Goal: Task Accomplishment & Management: Manage account settings

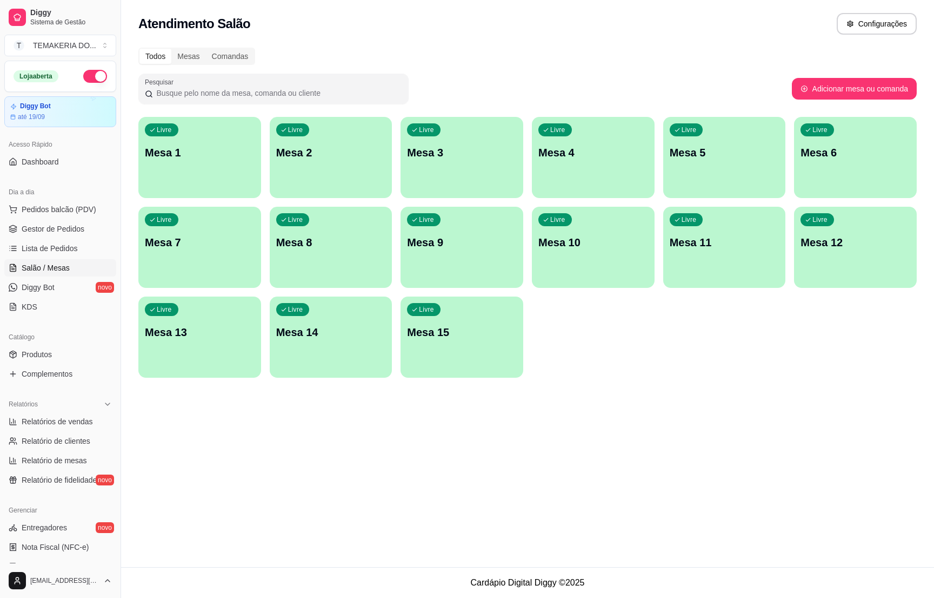
click at [698, 134] on span "Livre" at bounding box center [690, 129] width 18 height 9
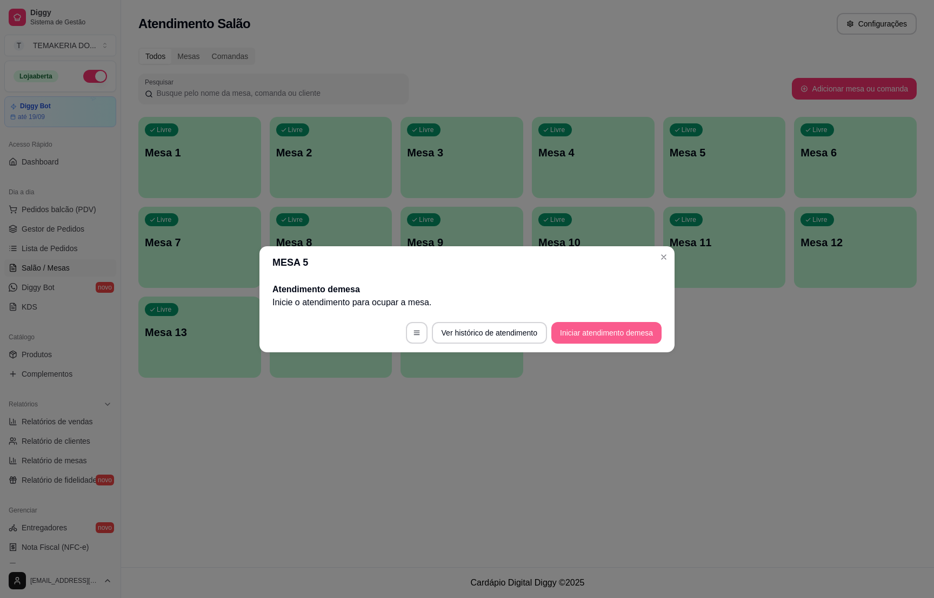
click at [565, 324] on button "Iniciar atendimento de mesa" at bounding box center [607, 333] width 110 height 22
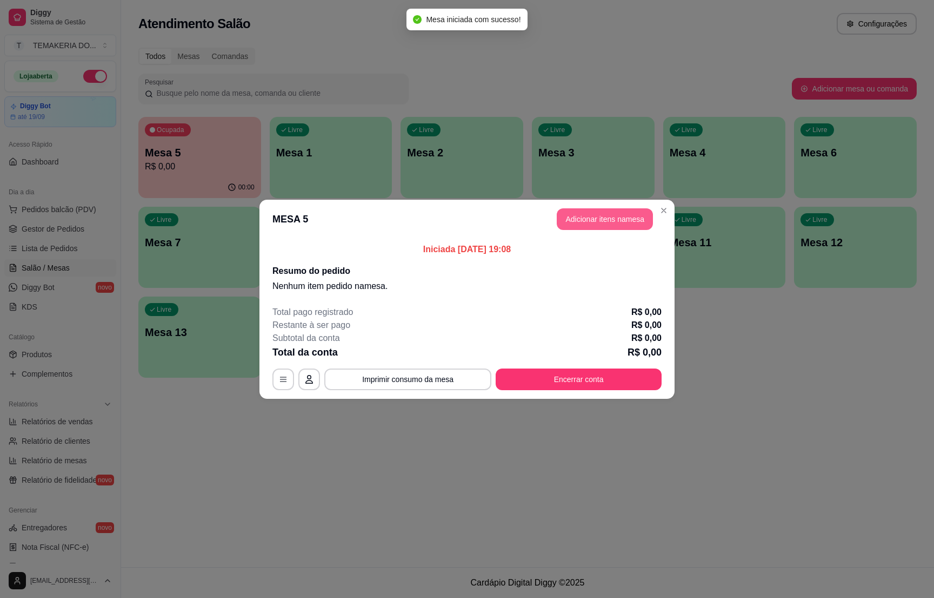
click at [575, 226] on button "Adicionar itens na mesa" at bounding box center [605, 219] width 96 height 22
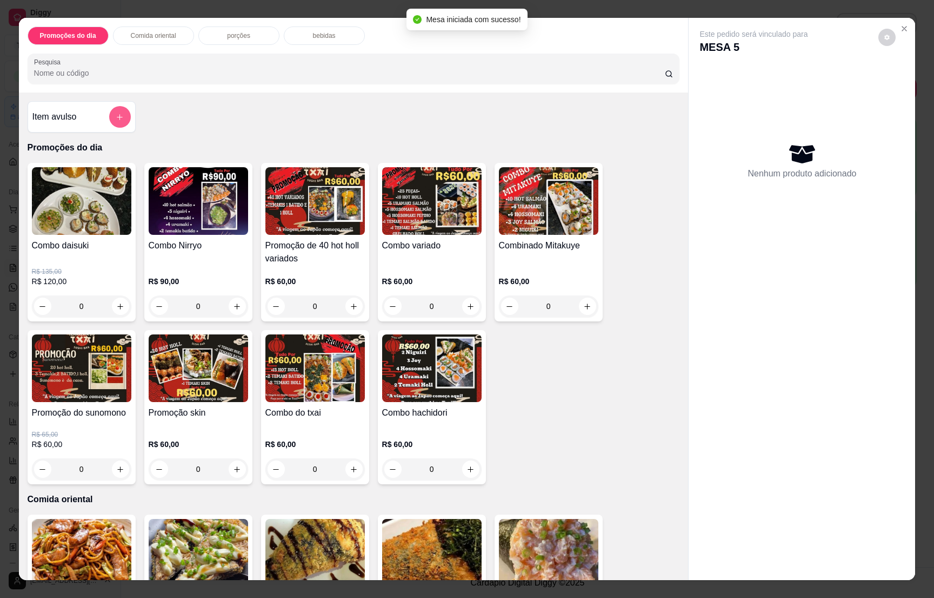
click at [116, 114] on icon "add-separate-item" at bounding box center [120, 117] width 8 height 8
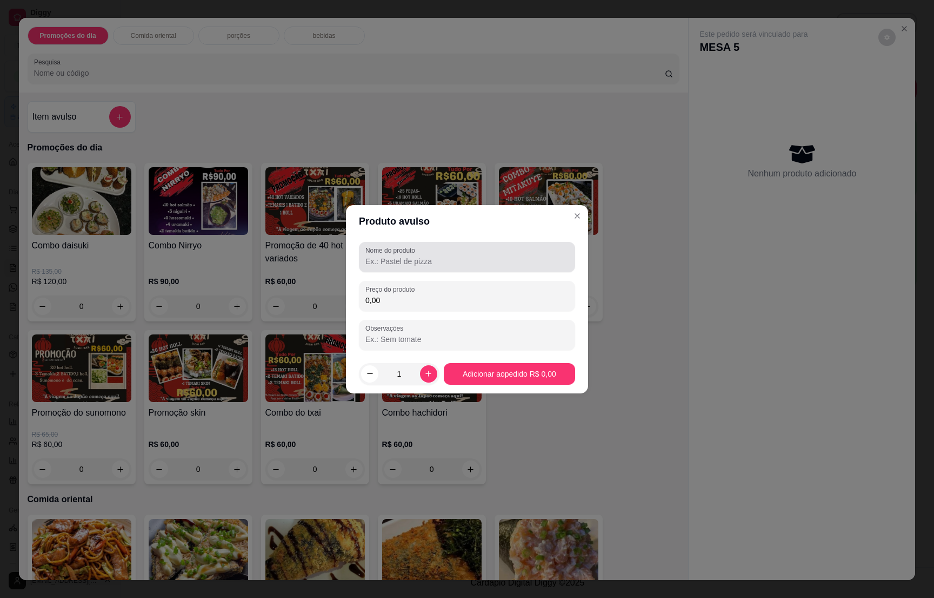
click at [393, 251] on label "Nome do produto" at bounding box center [393, 250] width 54 height 9
click at [393, 256] on input "Nome do produto" at bounding box center [467, 261] width 203 height 11
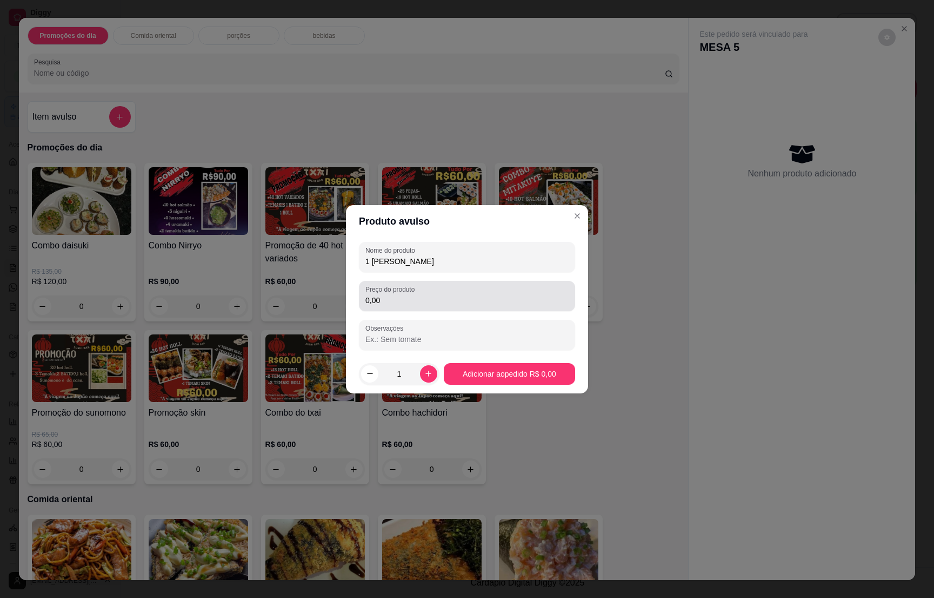
type input "1 [PERSON_NAME]"
click at [399, 301] on input "0,00" at bounding box center [467, 300] width 203 height 11
type input "190,00"
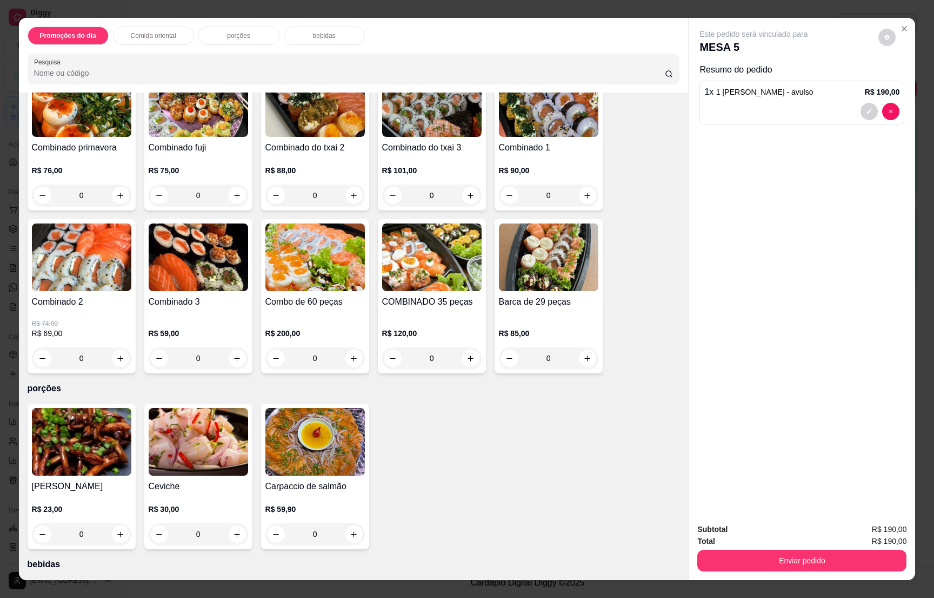
scroll to position [2920, 0]
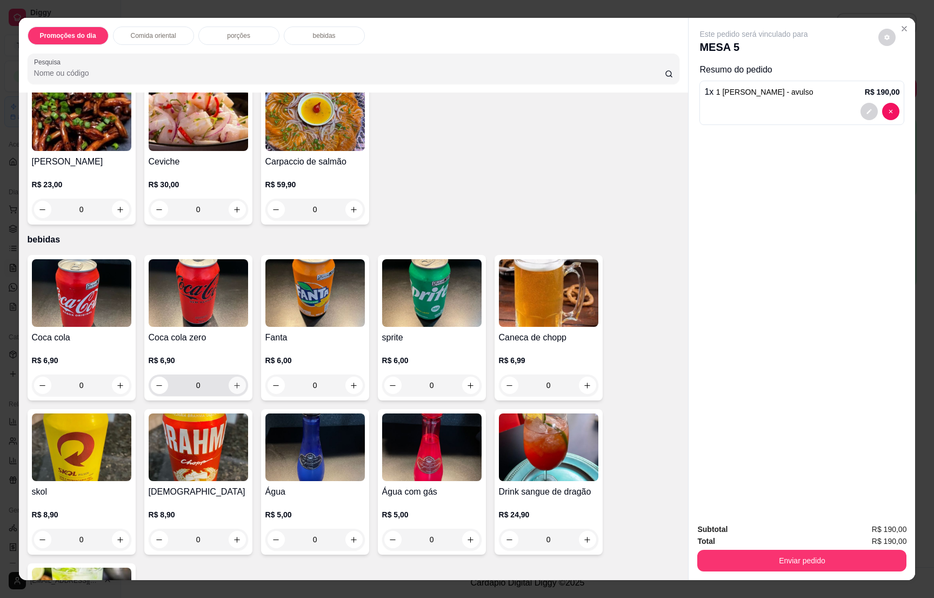
click at [233, 381] on icon "increase-product-quantity" at bounding box center [237, 385] width 8 height 8
type input "1"
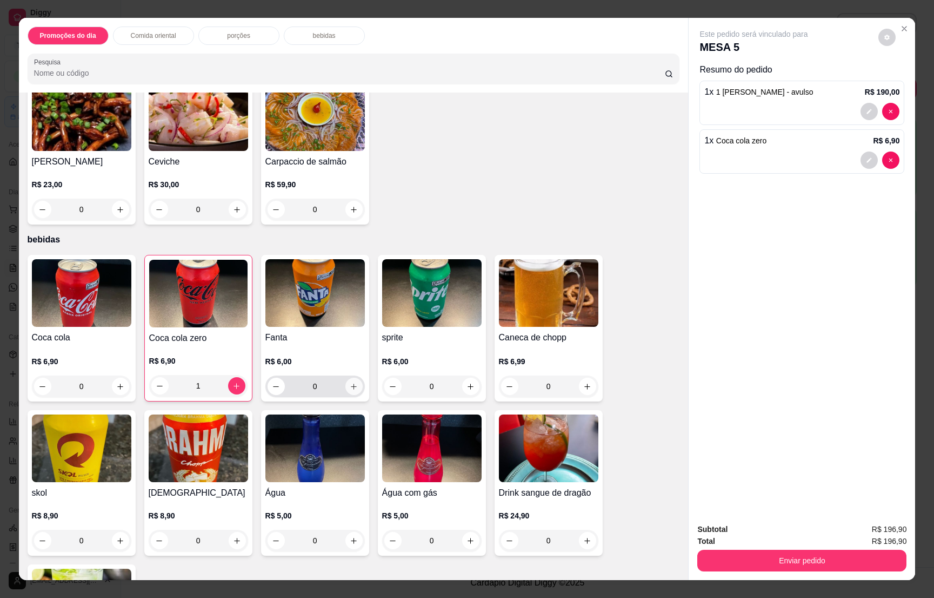
click at [350, 382] on icon "increase-product-quantity" at bounding box center [354, 386] width 8 height 8
type input "1"
click at [583, 536] on icon "increase-product-quantity" at bounding box center [587, 540] width 8 height 8
type input "1"
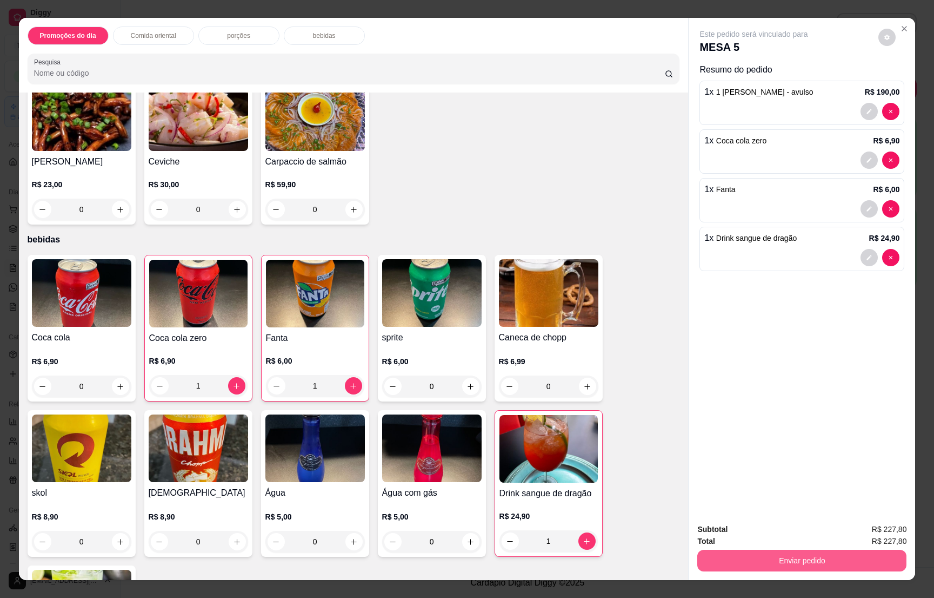
click at [789, 555] on button "Enviar pedido" at bounding box center [802, 560] width 209 height 22
click at [778, 526] on button "Não registrar e enviar pedido" at bounding box center [764, 533] width 109 height 20
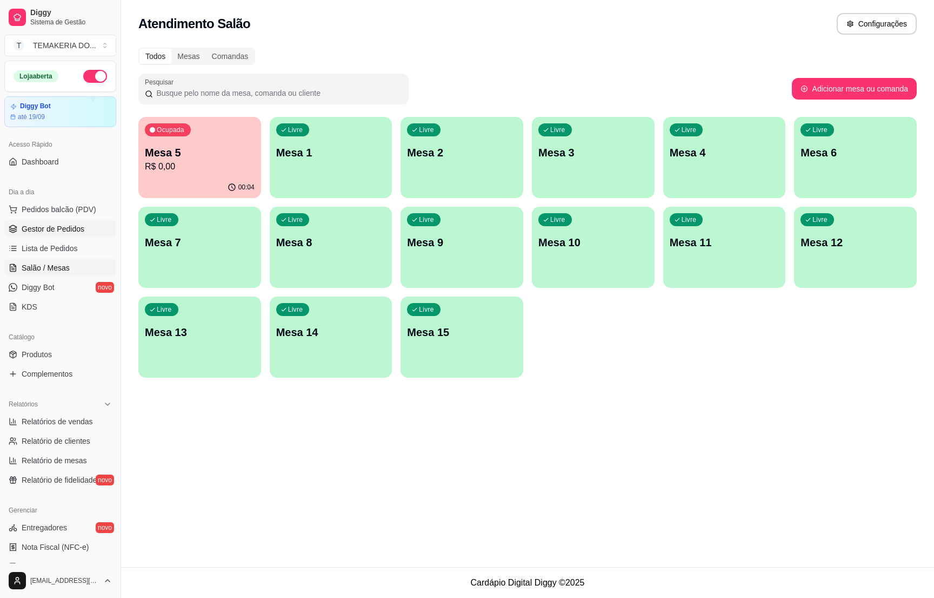
click at [62, 234] on span "Gestor de Pedidos" at bounding box center [53, 228] width 63 height 11
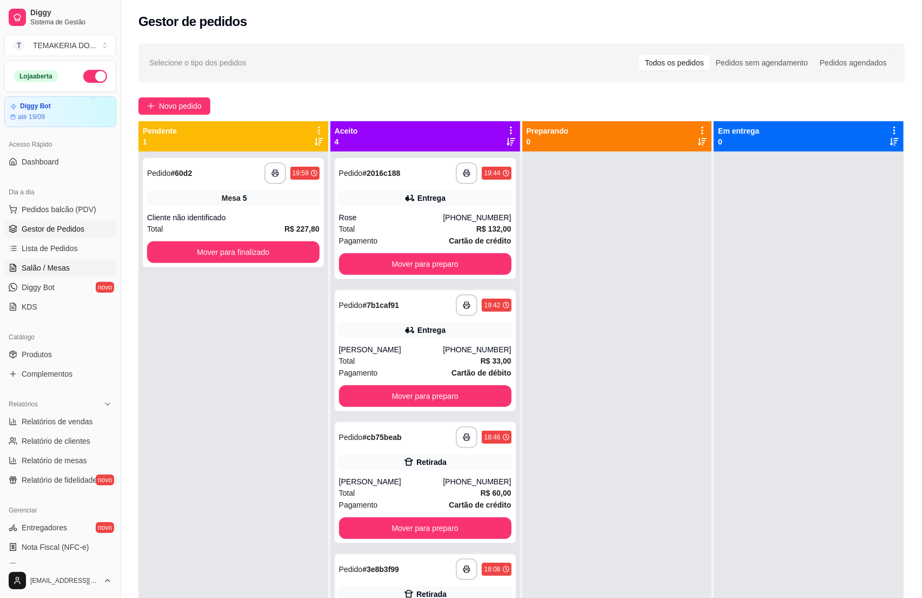
click at [29, 267] on span "Salão / Mesas" at bounding box center [46, 267] width 48 height 11
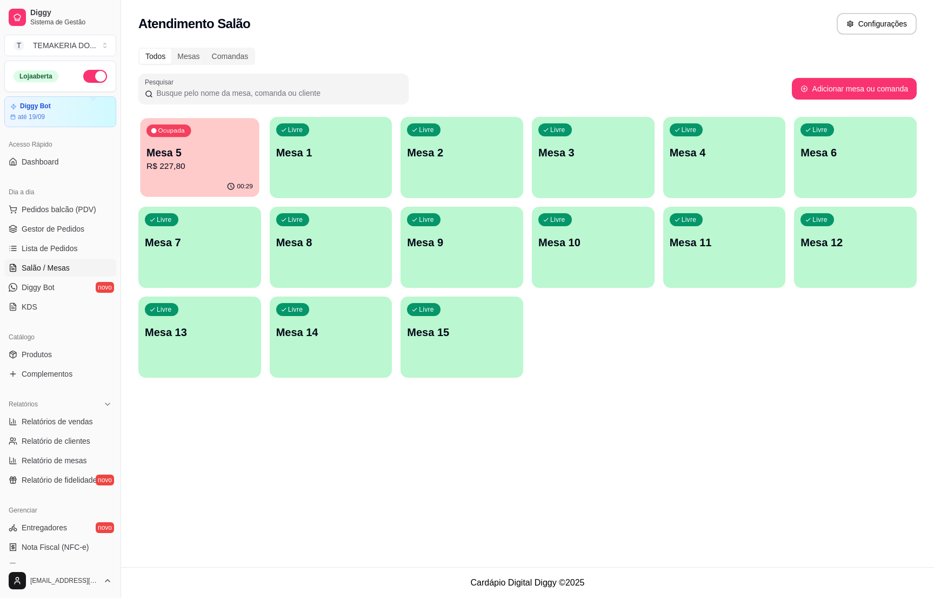
click at [178, 173] on div "Ocupada Mesa 5 R$ 227,80" at bounding box center [199, 147] width 119 height 58
click at [44, 232] on span "Gestor de Pedidos" at bounding box center [53, 228] width 63 height 11
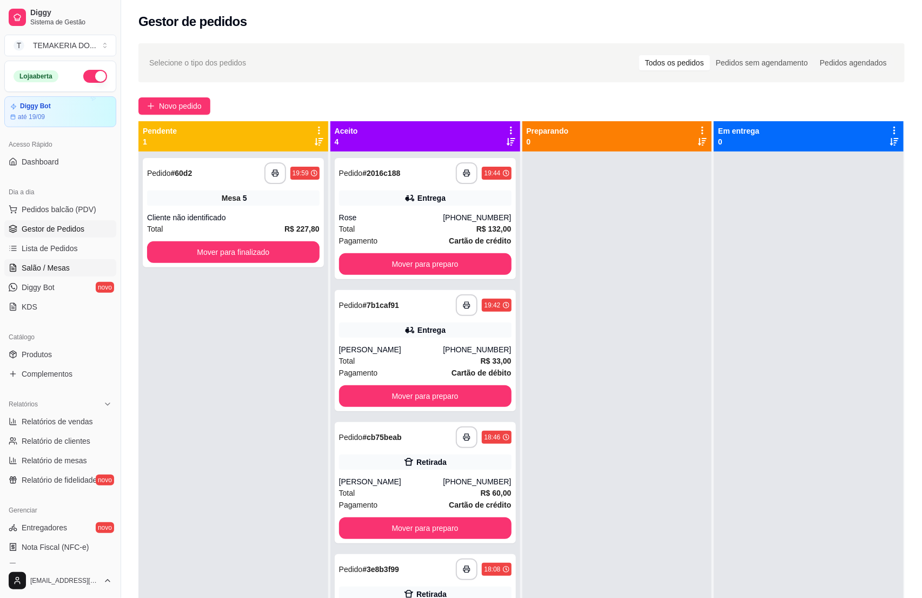
click at [41, 273] on span "Salão / Mesas" at bounding box center [46, 267] width 48 height 11
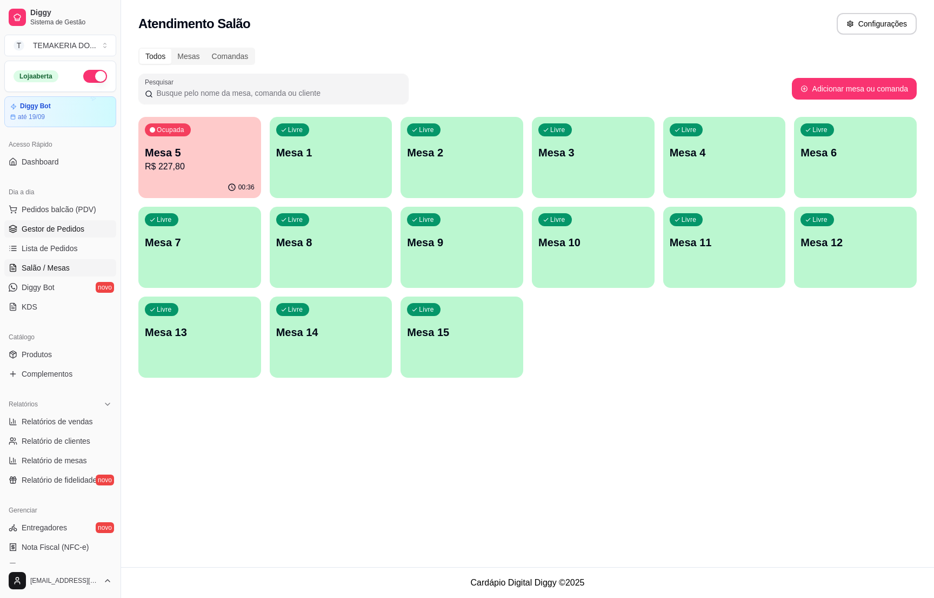
click at [71, 229] on span "Gestor de Pedidos" at bounding box center [53, 228] width 63 height 11
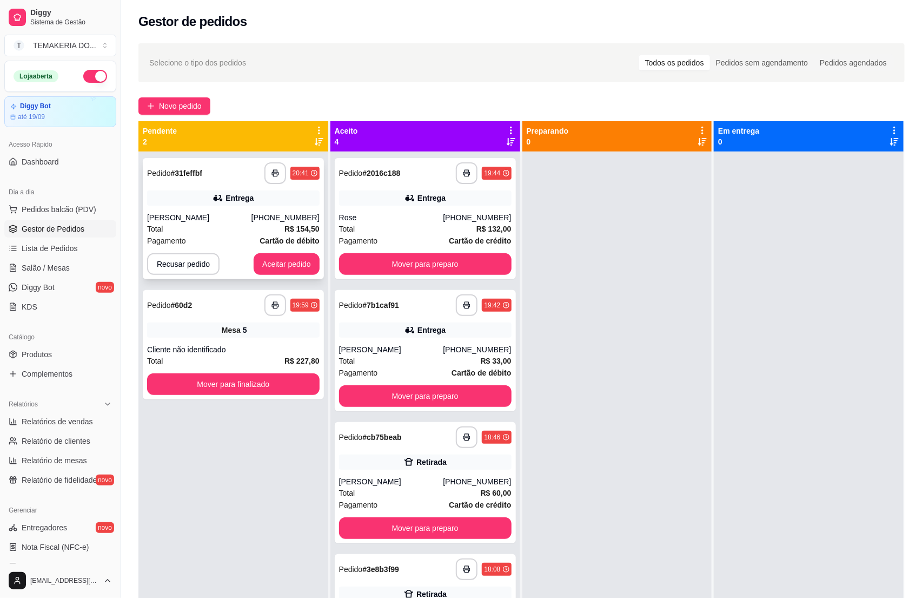
click at [215, 226] on div "Total R$ 154,50" at bounding box center [233, 229] width 173 height 12
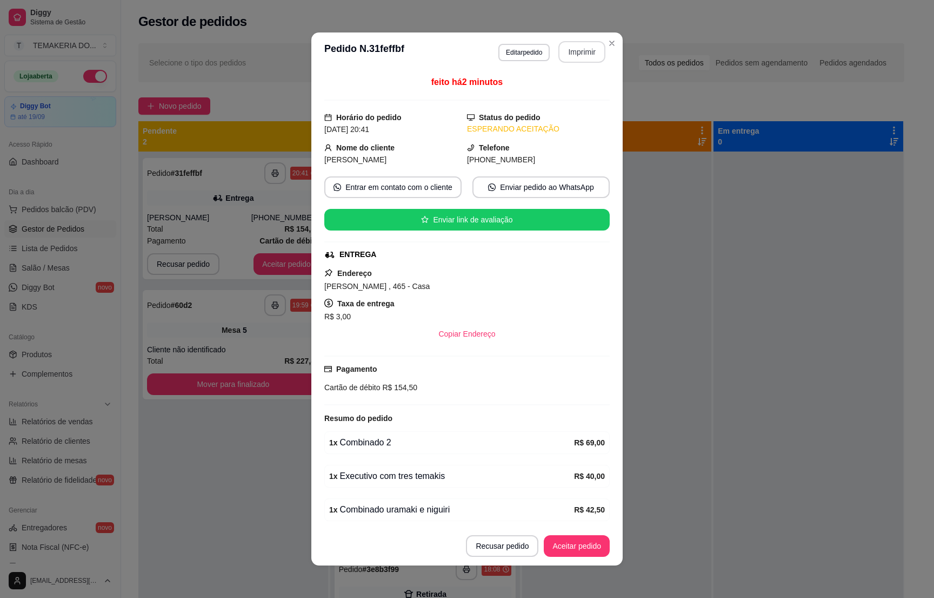
click at [569, 46] on button "Imprimir" at bounding box center [582, 52] width 47 height 22
click at [565, 552] on button "Aceitar pedido" at bounding box center [577, 545] width 64 height 21
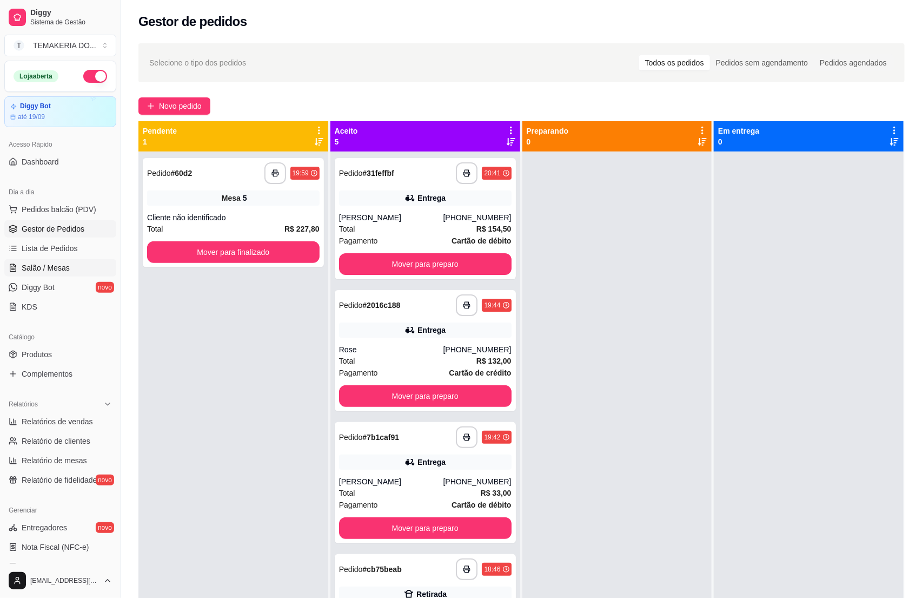
click at [57, 274] on link "Salão / Mesas" at bounding box center [60, 267] width 112 height 17
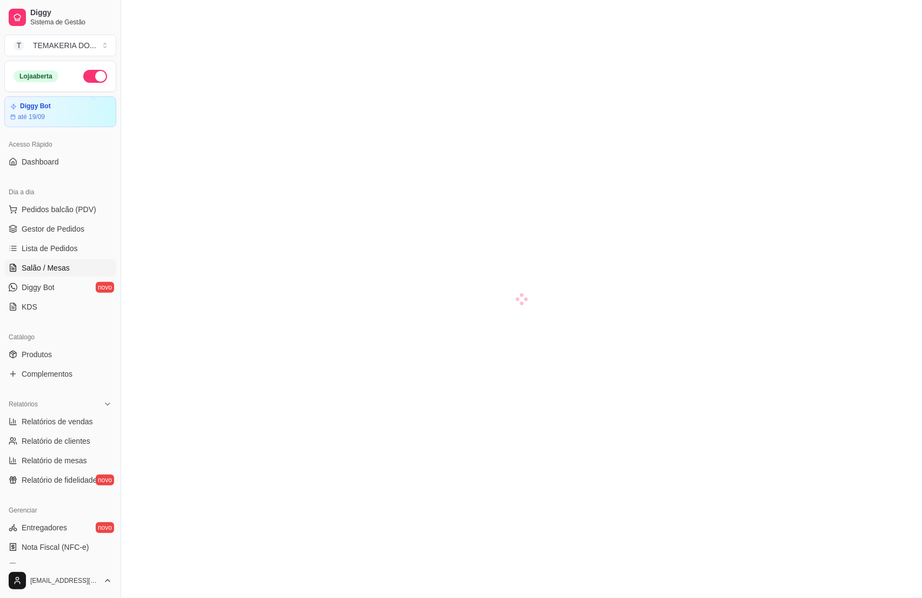
click at [57, 274] on link "Salão / Mesas" at bounding box center [60, 267] width 112 height 17
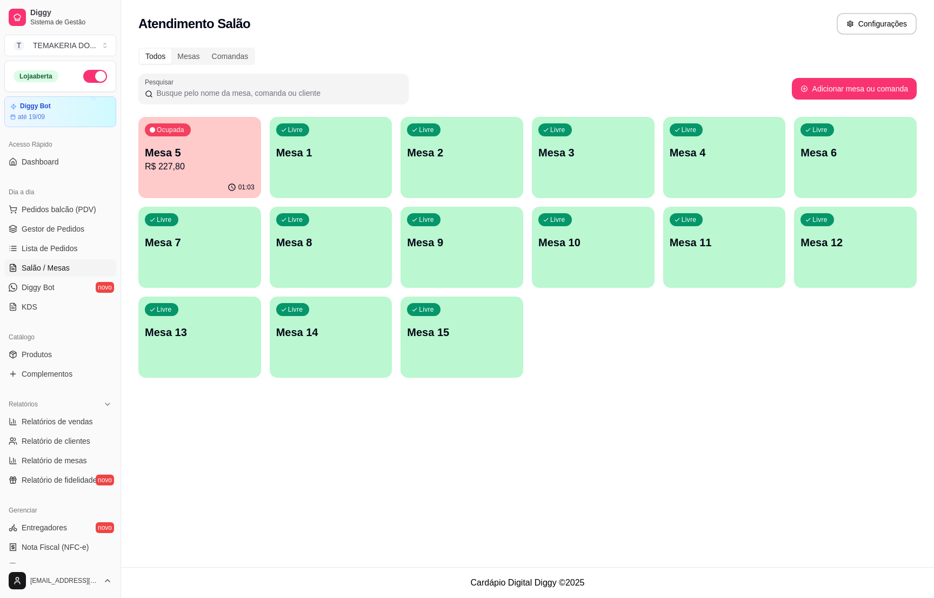
click at [203, 176] on div "Ocupada Mesa 5 R$ 227,80" at bounding box center [199, 147] width 123 height 60
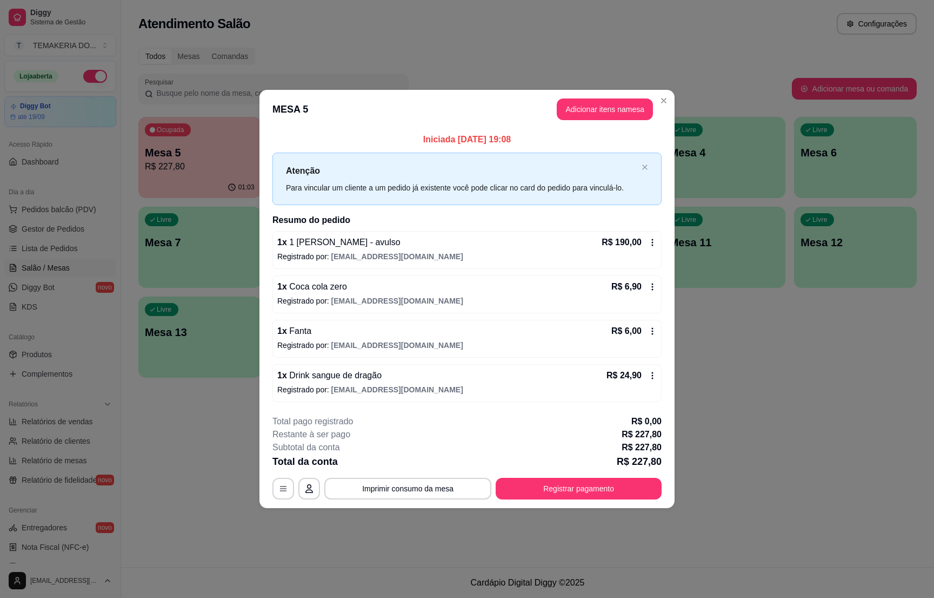
click at [383, 486] on button "Imprimir consumo da mesa" at bounding box center [407, 488] width 167 height 22
click at [613, 492] on button "Registrar pagamento" at bounding box center [579, 488] width 166 height 22
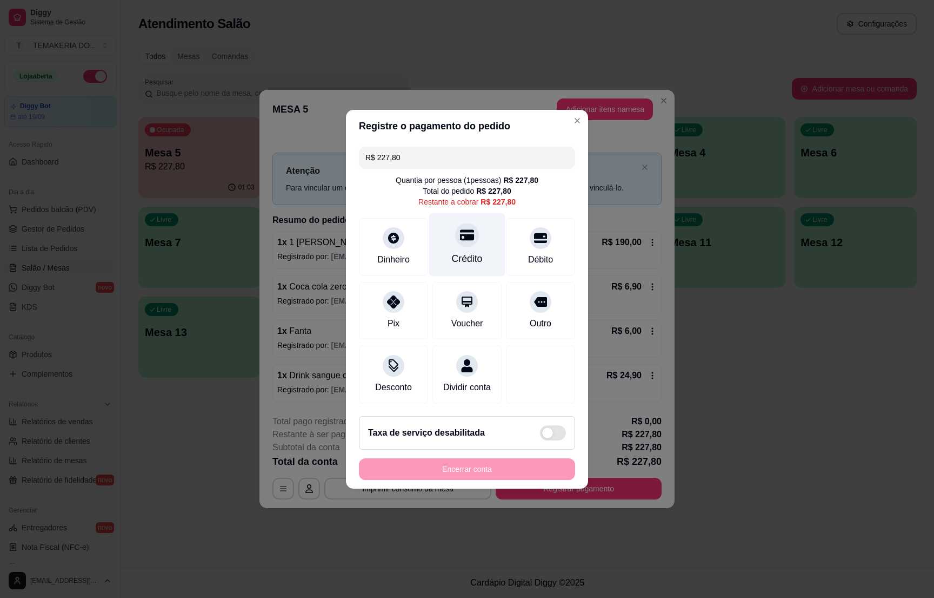
click at [455, 237] on div at bounding box center [467, 235] width 24 height 24
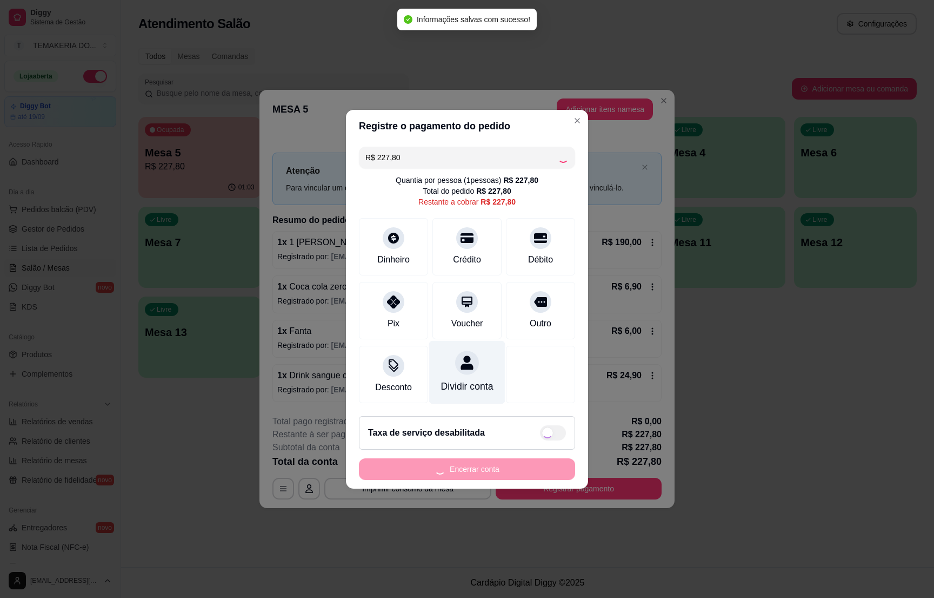
type input "R$ 0,00"
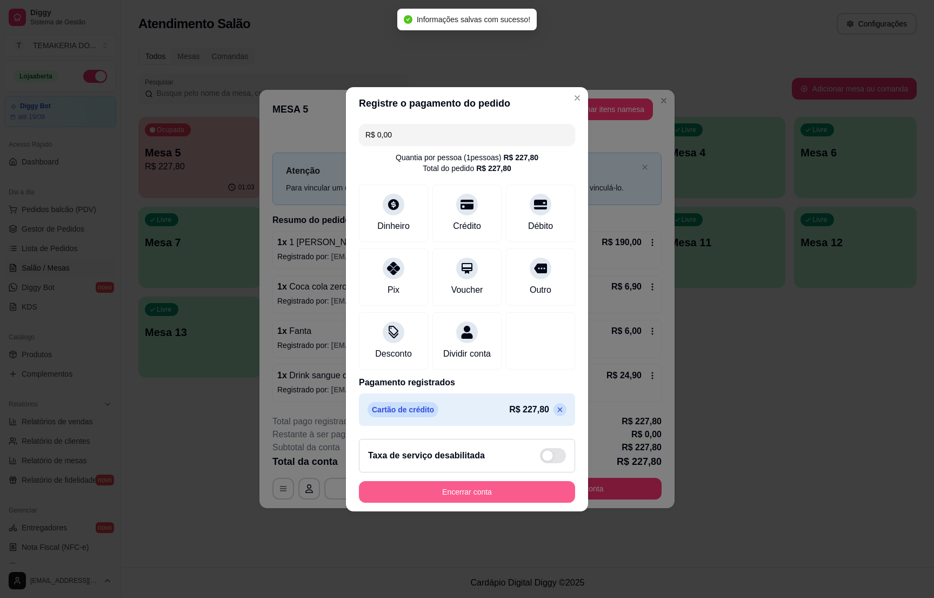
click at [458, 501] on button "Encerrar conta" at bounding box center [467, 492] width 216 height 22
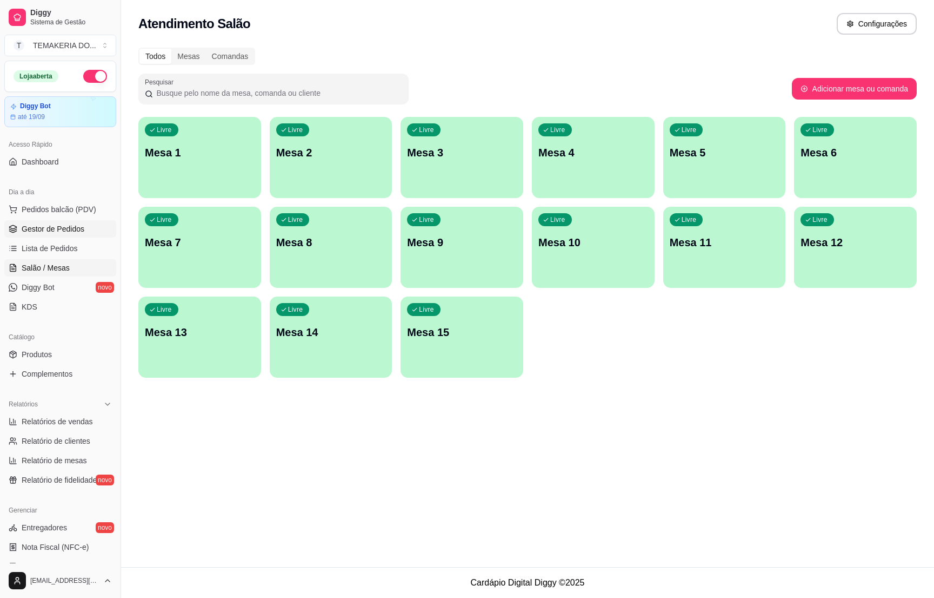
click at [56, 232] on span "Gestor de Pedidos" at bounding box center [53, 228] width 63 height 11
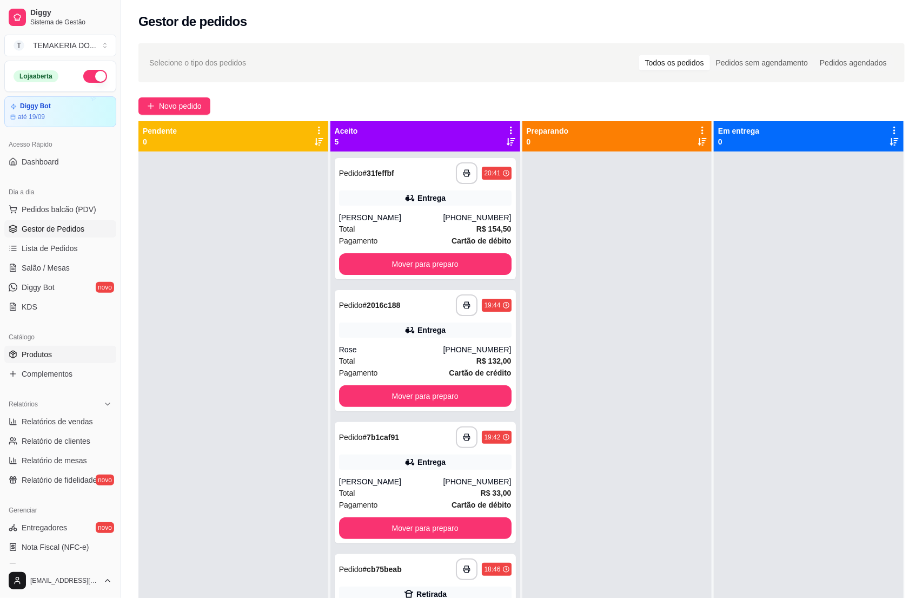
click at [36, 351] on span "Produtos" at bounding box center [37, 354] width 30 height 11
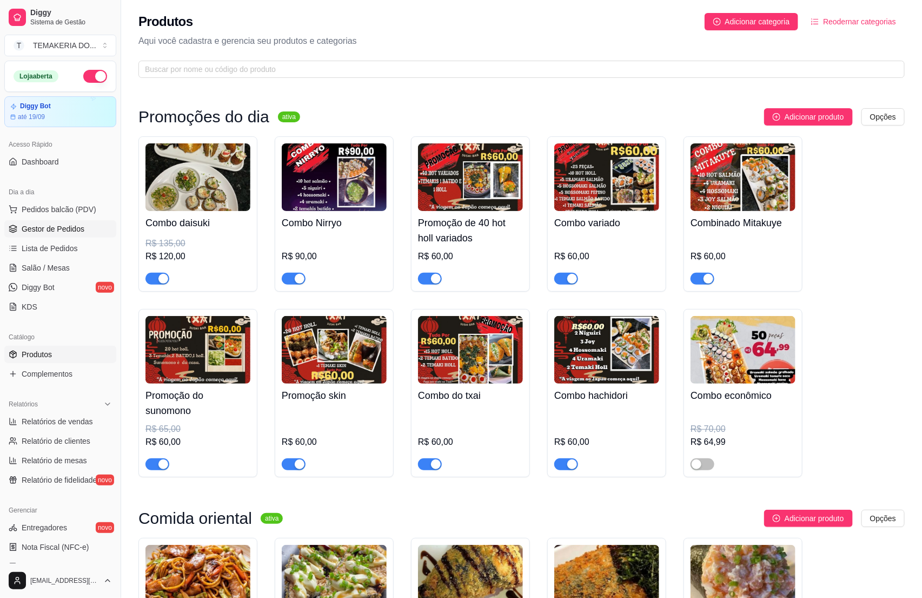
click at [39, 232] on span "Gestor de Pedidos" at bounding box center [53, 228] width 63 height 11
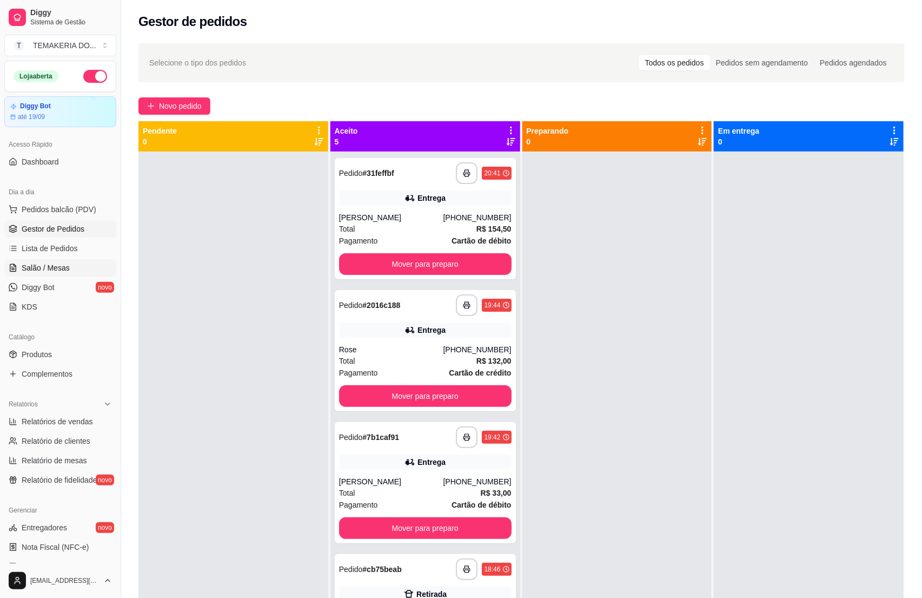
click at [47, 273] on span "Salão / Mesas" at bounding box center [46, 267] width 48 height 11
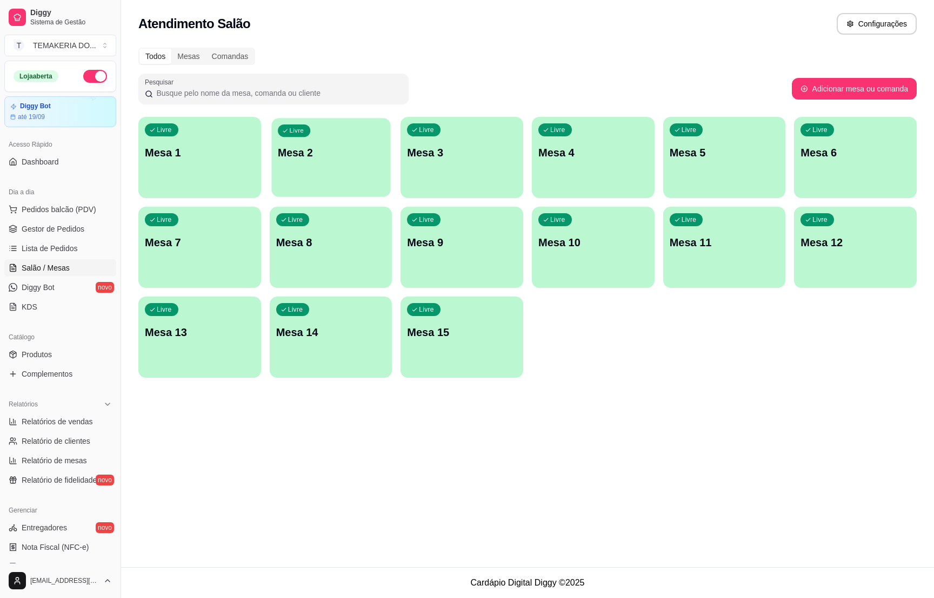
click at [307, 170] on div "Livre Mesa 2" at bounding box center [330, 151] width 119 height 66
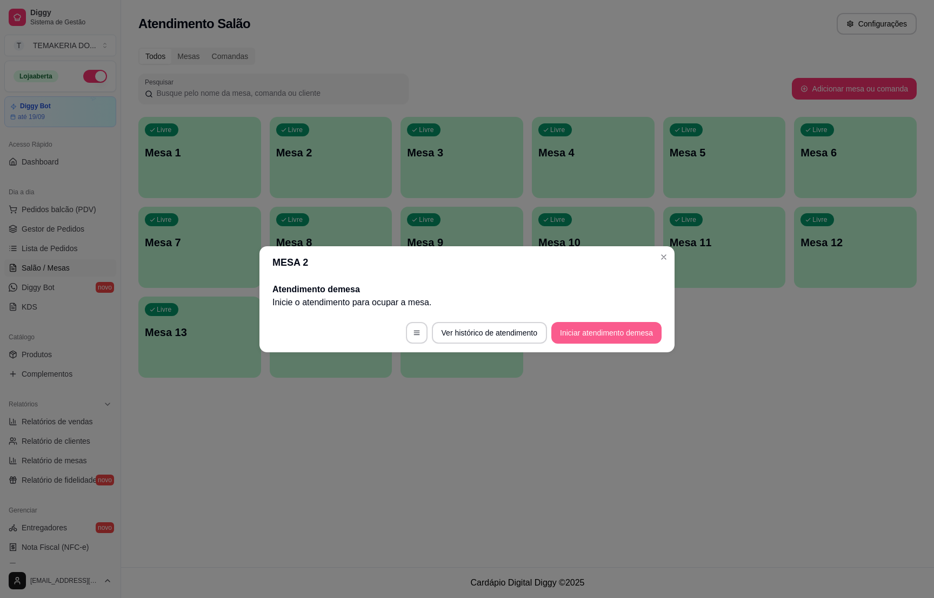
click at [598, 330] on button "Iniciar atendimento de mesa" at bounding box center [607, 333] width 110 height 22
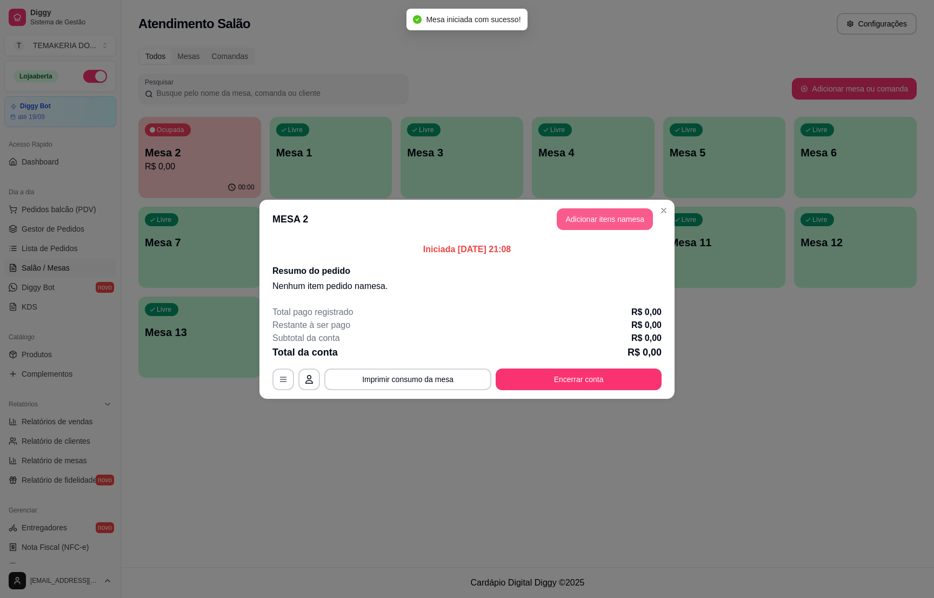
click at [576, 219] on button "Adicionar itens na mesa" at bounding box center [605, 219] width 96 height 22
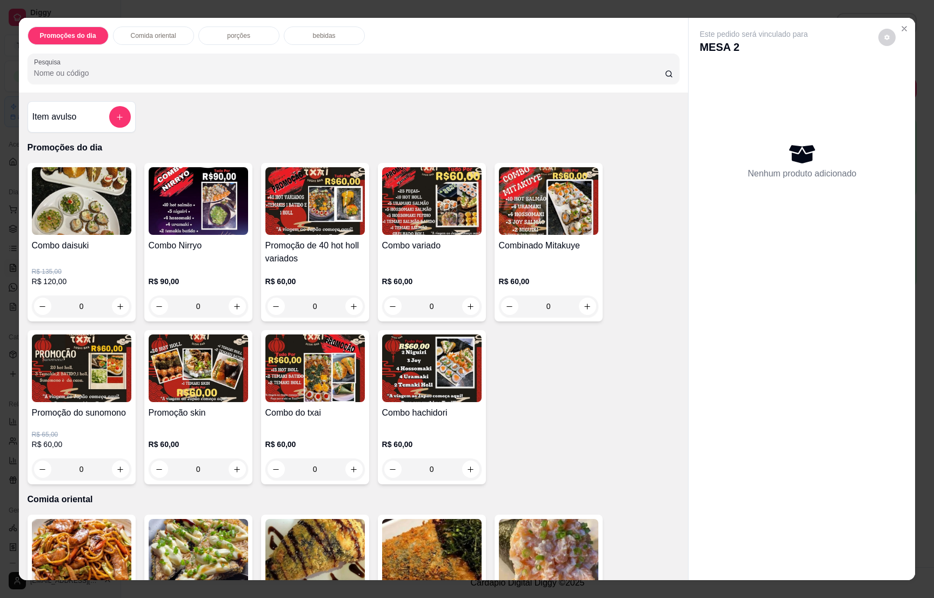
scroll to position [243, 0]
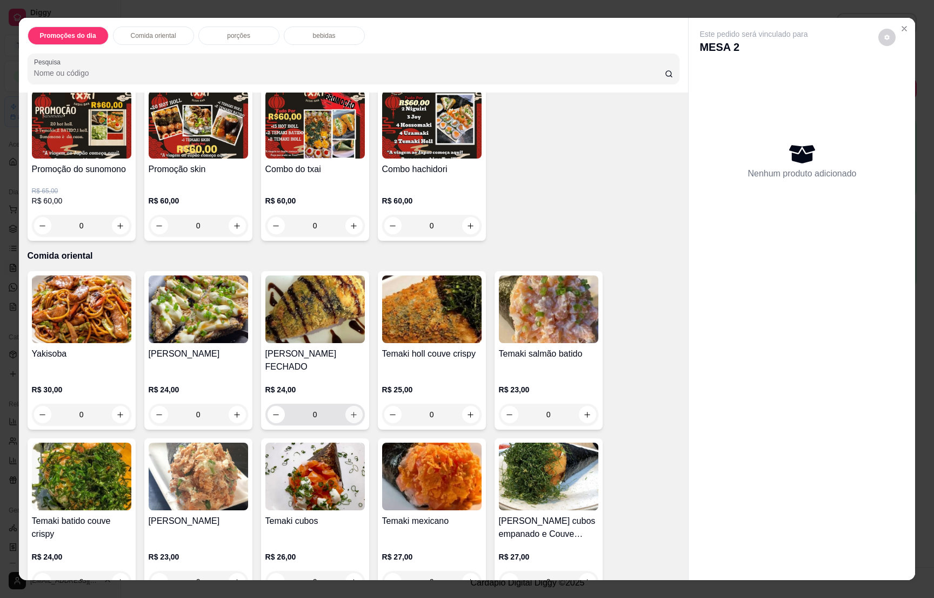
click at [349, 407] on button "increase-product-quantity" at bounding box center [354, 414] width 17 height 17
type input "1"
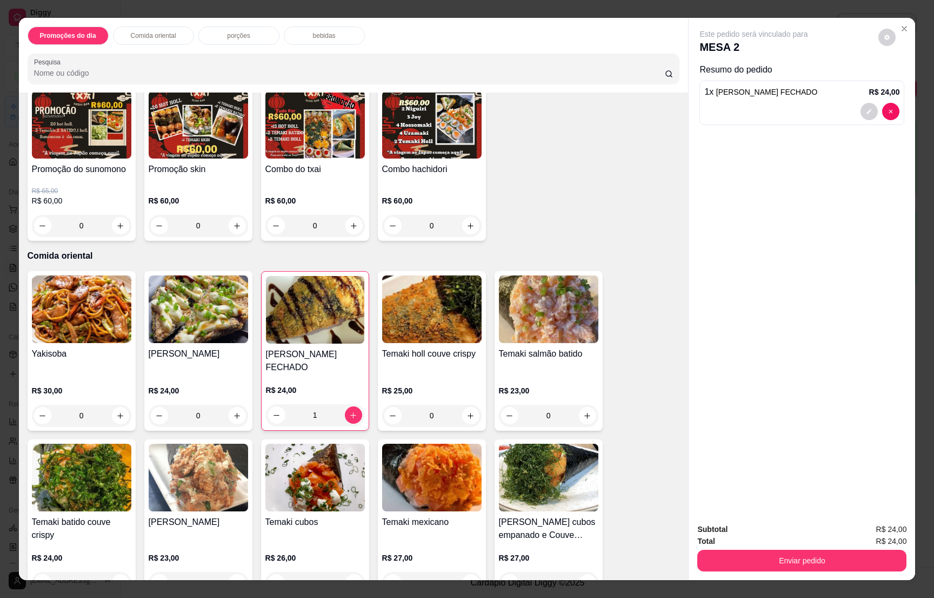
scroll to position [406, 0]
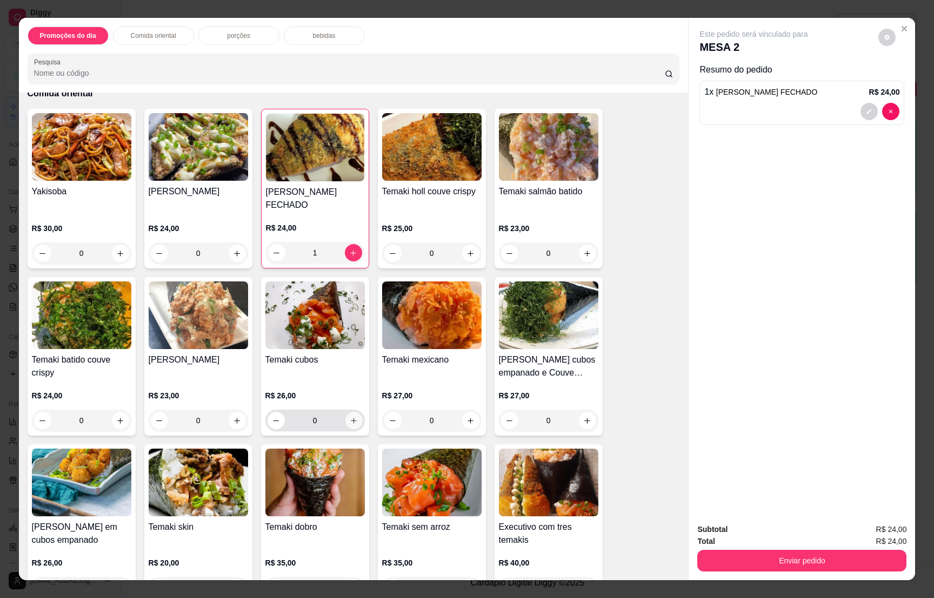
click at [350, 416] on icon "increase-product-quantity" at bounding box center [354, 420] width 8 height 8
type input "1"
click at [233, 416] on icon "increase-product-quantity" at bounding box center [237, 420] width 8 height 8
type input "1"
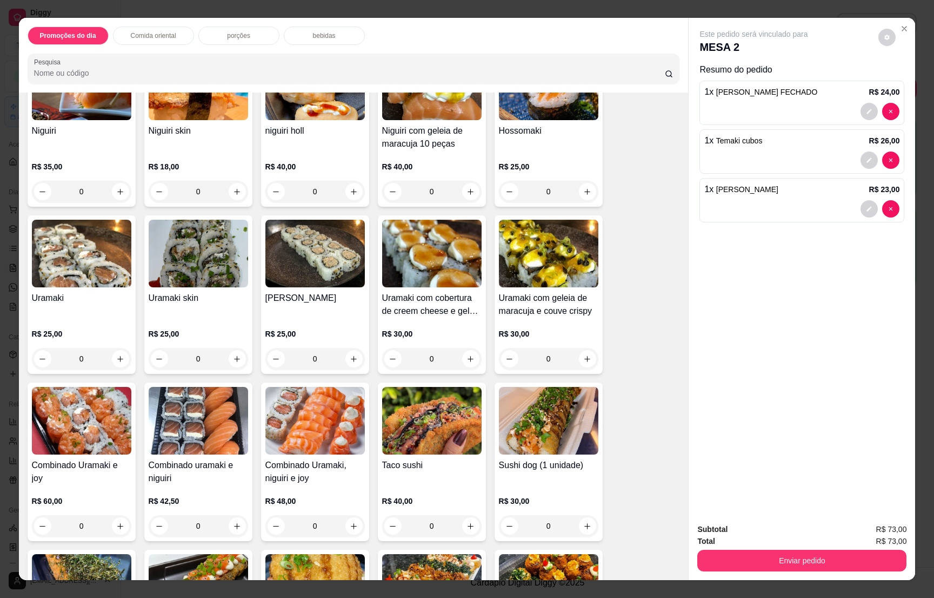
scroll to position [1298, 0]
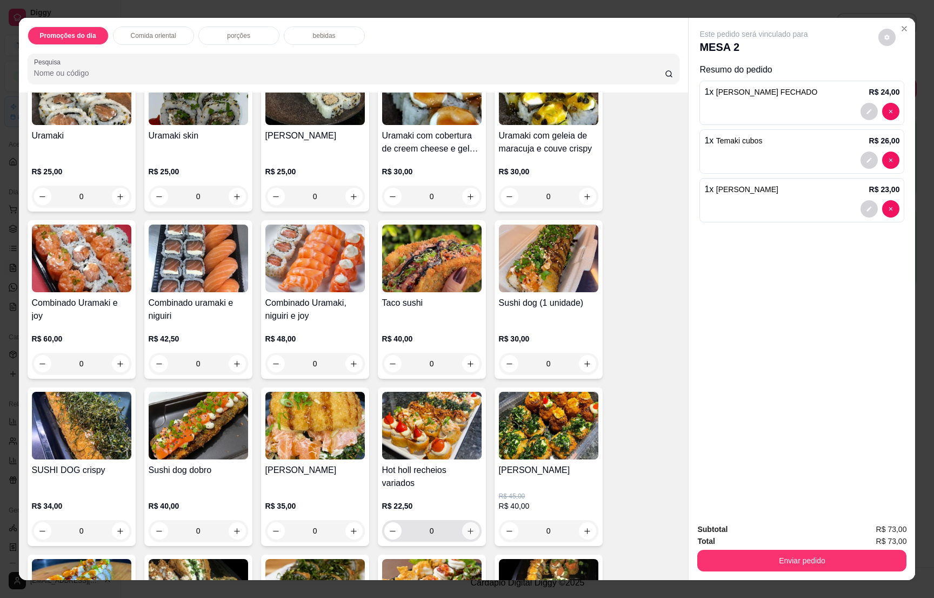
click at [467, 527] on icon "increase-product-quantity" at bounding box center [471, 531] width 8 height 8
type input "1"
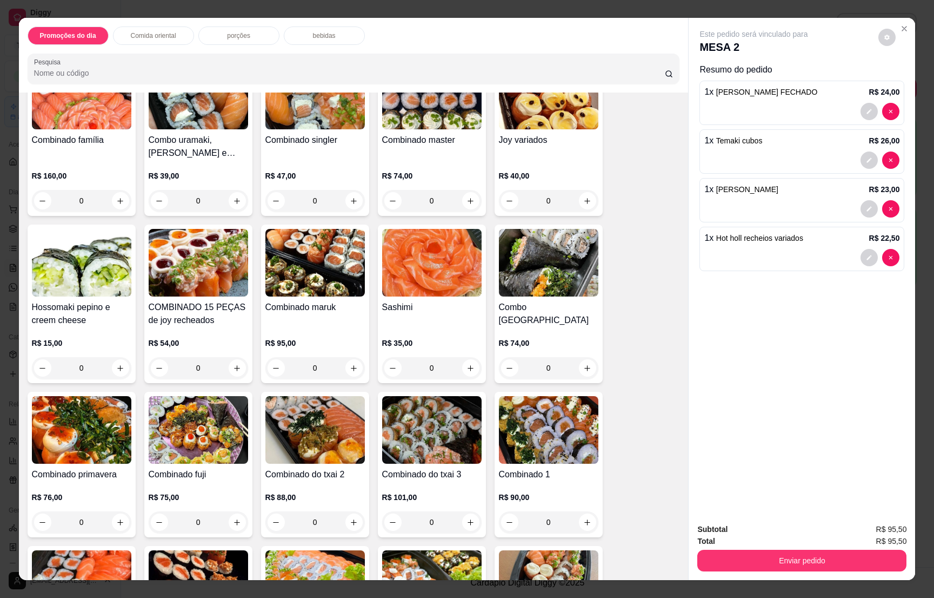
scroll to position [2433, 0]
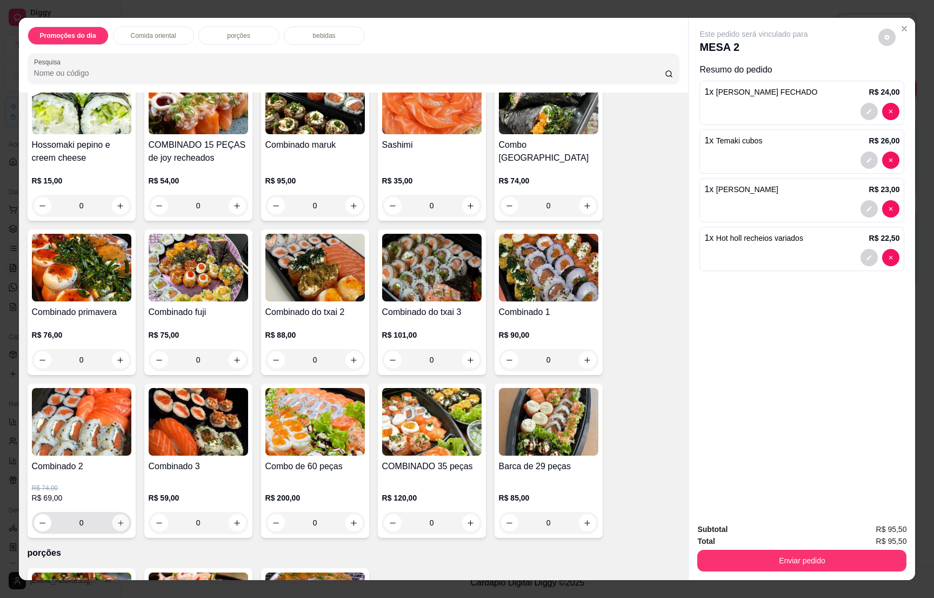
click at [116, 519] on icon "increase-product-quantity" at bounding box center [120, 523] width 8 height 8
type input "1"
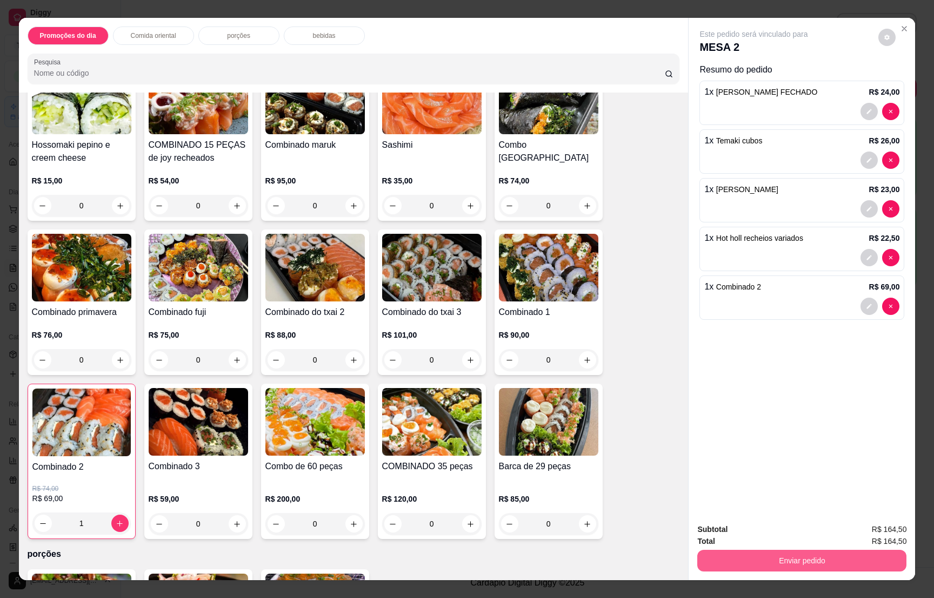
click at [802, 557] on button "Enviar pedido" at bounding box center [802, 560] width 209 height 22
click at [772, 529] on button "Não registrar e enviar pedido" at bounding box center [764, 533] width 112 height 21
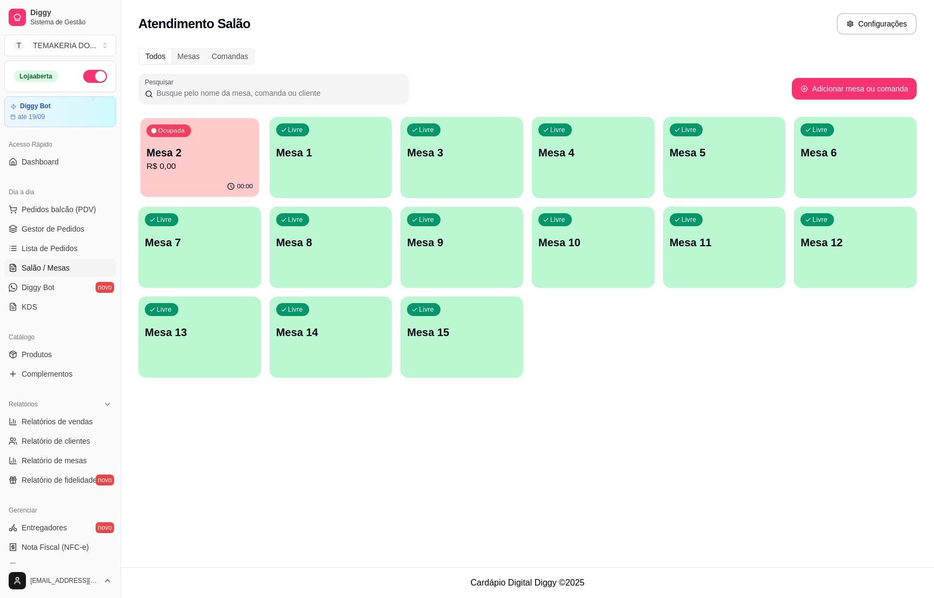
click at [196, 165] on p "R$ 0,00" at bounding box center [200, 166] width 107 height 12
click at [39, 232] on span "Gestor de Pedidos" at bounding box center [53, 228] width 63 height 11
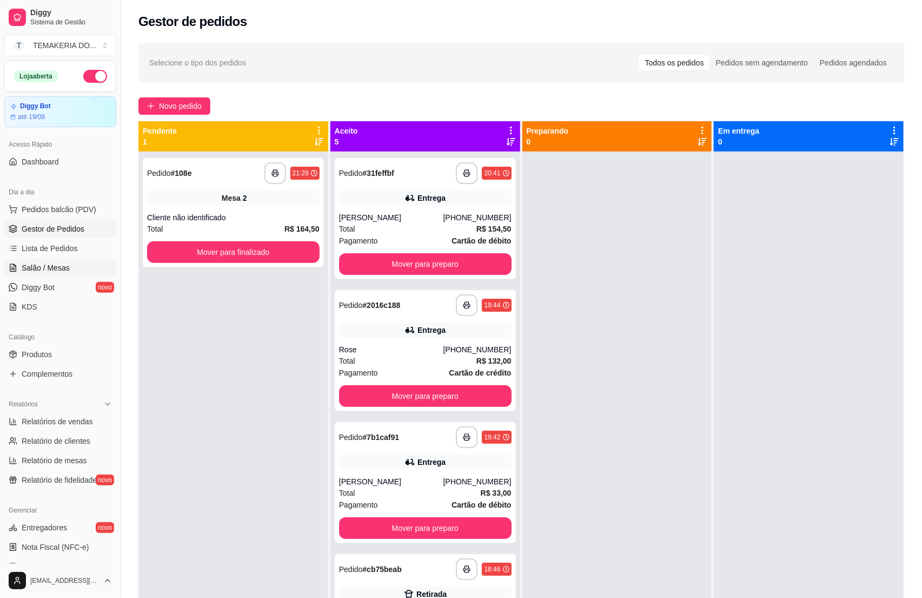
click at [39, 268] on span "Salão / Mesas" at bounding box center [46, 267] width 48 height 11
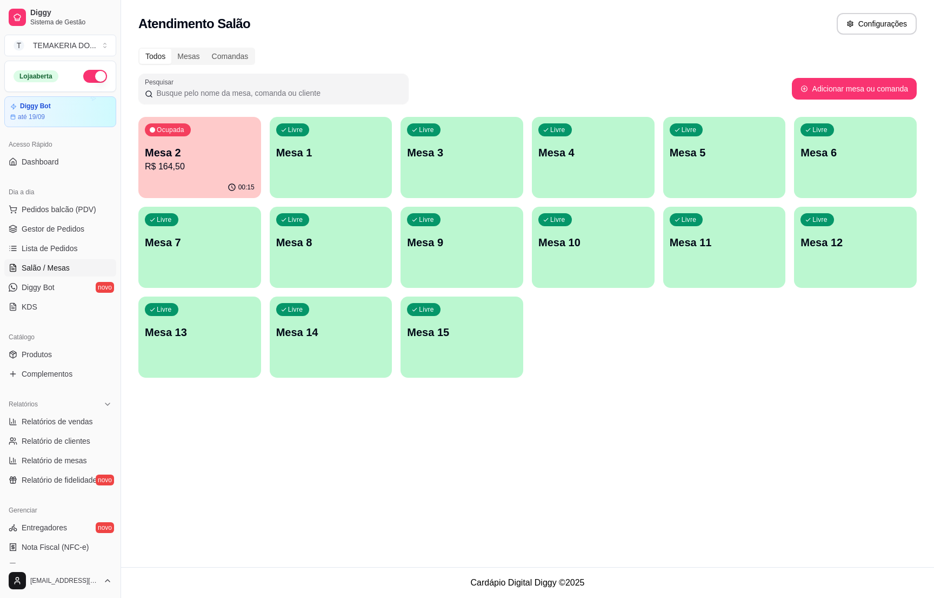
click at [223, 175] on div "Ocupada Mesa 2 R$ 164,50" at bounding box center [199, 147] width 123 height 60
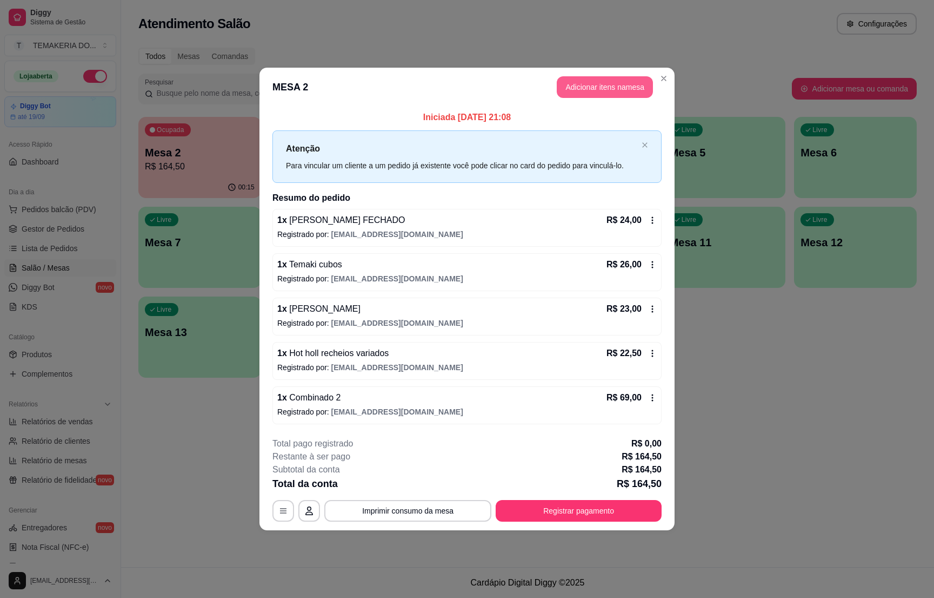
click at [594, 88] on button "Adicionar itens na mesa" at bounding box center [605, 87] width 96 height 22
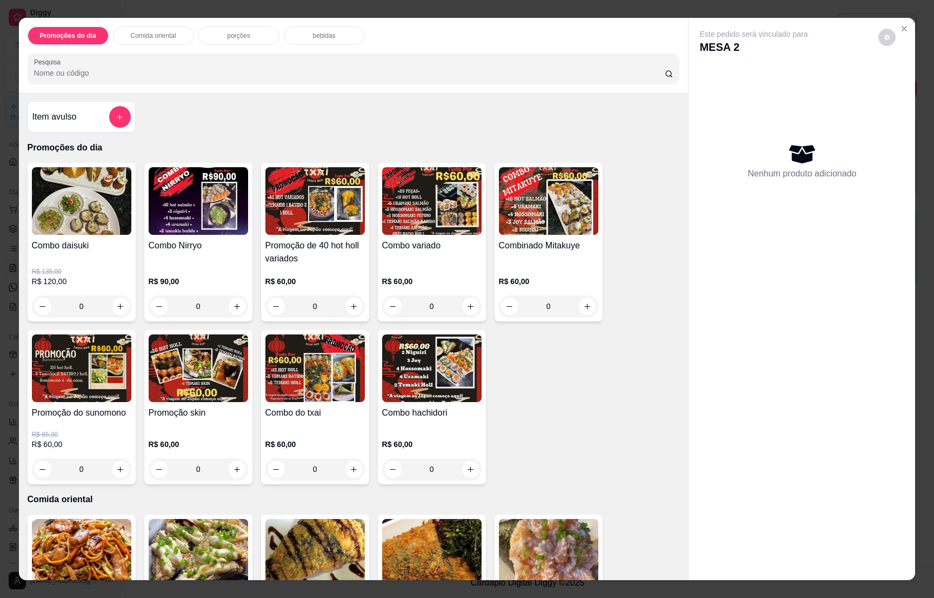
click at [313, 36] on p "bebidas" at bounding box center [324, 35] width 23 height 9
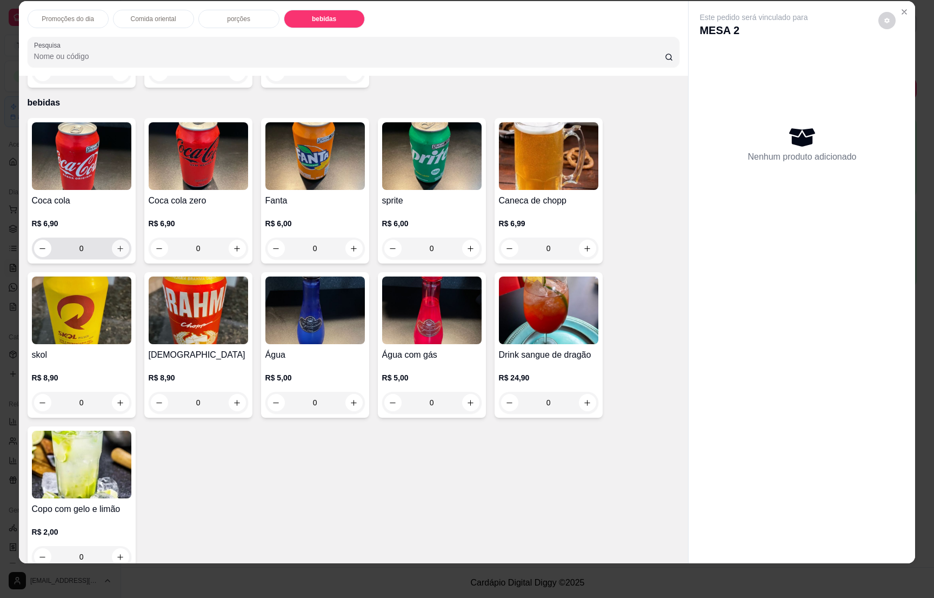
click at [119, 240] on button "increase-product-quantity" at bounding box center [120, 248] width 17 height 17
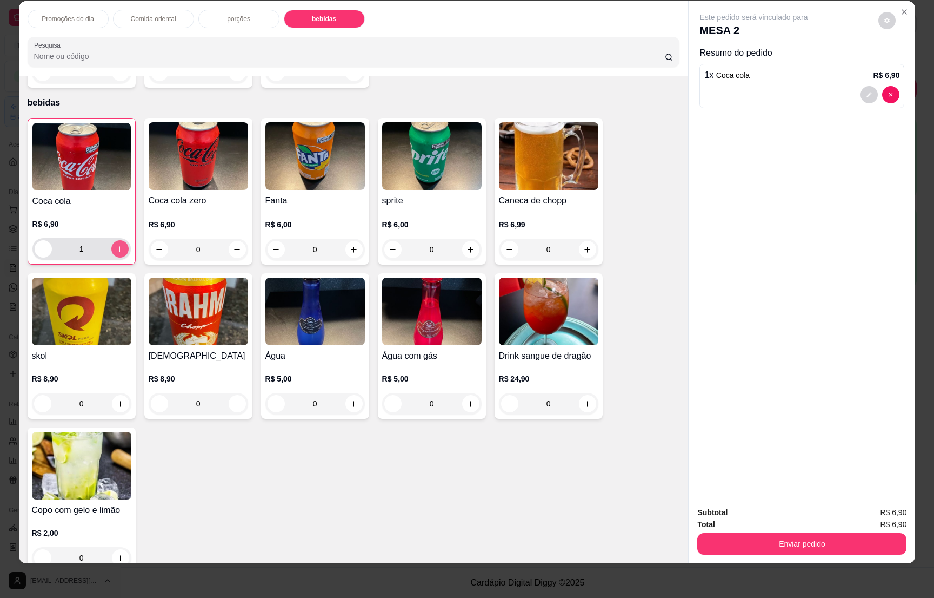
click at [117, 240] on button "increase-product-quantity" at bounding box center [119, 248] width 17 height 17
type input "2"
click at [350, 246] on icon "increase-product-quantity" at bounding box center [354, 250] width 8 height 8
type input "1"
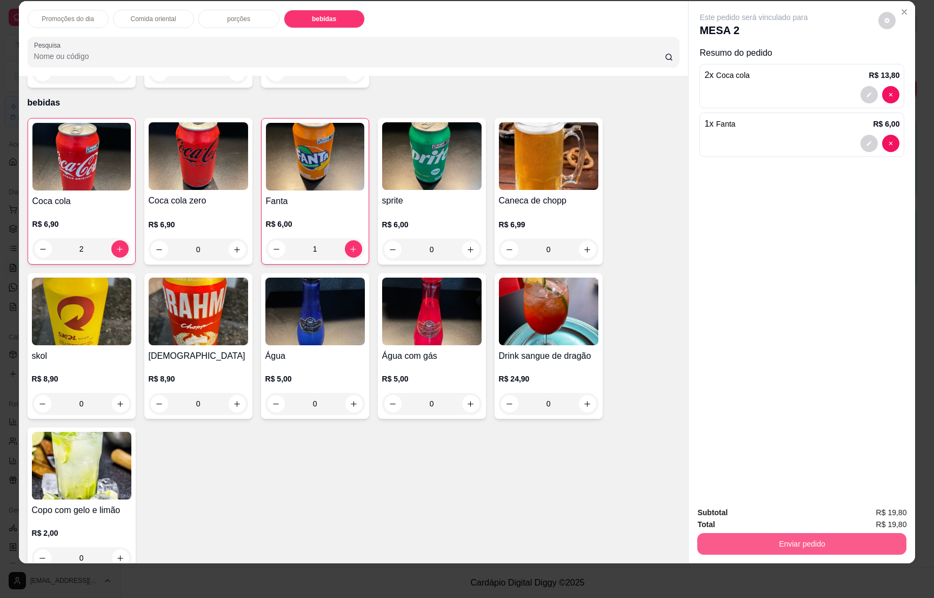
click at [800, 535] on button "Enviar pedido" at bounding box center [802, 544] width 209 height 22
click at [780, 516] on button "Não registrar e enviar pedido" at bounding box center [764, 517] width 109 height 20
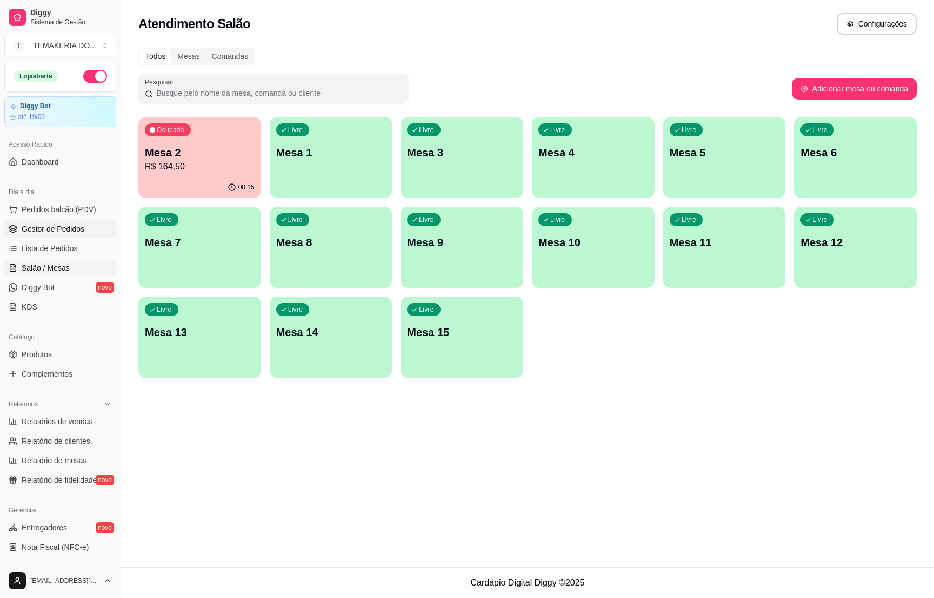
click at [64, 222] on link "Gestor de Pedidos" at bounding box center [60, 228] width 112 height 17
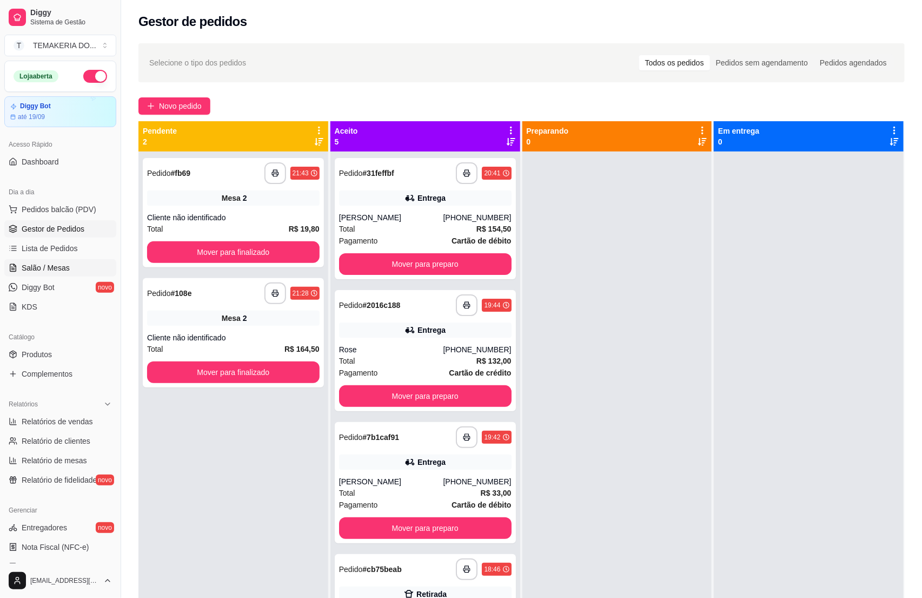
click at [42, 270] on span "Salão / Mesas" at bounding box center [46, 267] width 48 height 11
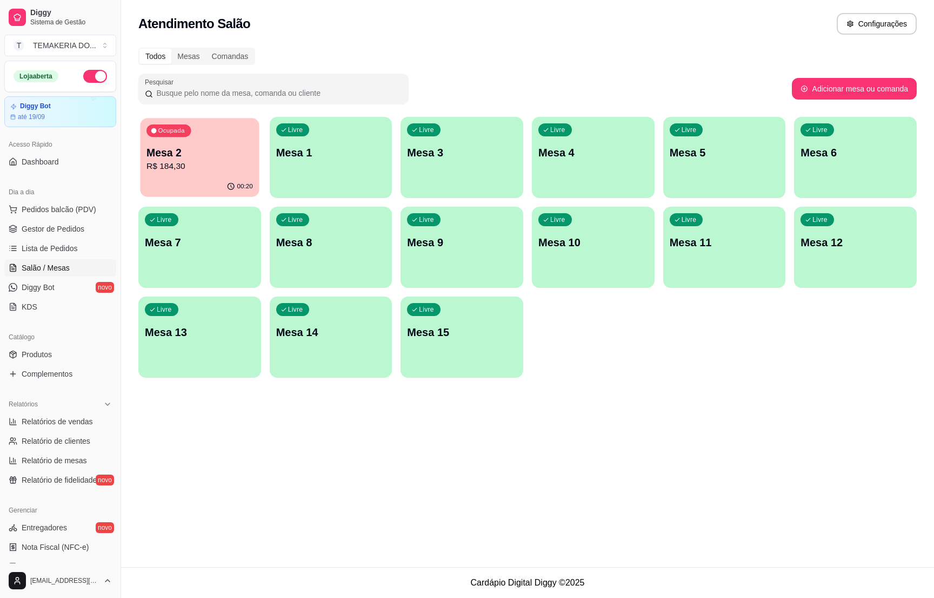
click at [192, 179] on div "00:20" at bounding box center [199, 186] width 119 height 21
click at [59, 229] on span "Gestor de Pedidos" at bounding box center [53, 228] width 63 height 11
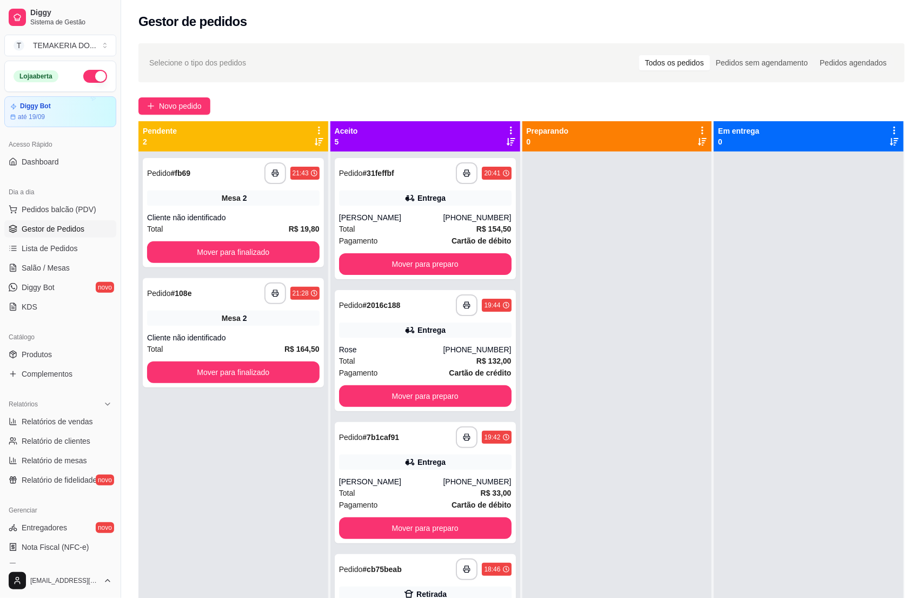
click at [221, 487] on div "**********" at bounding box center [233, 450] width 190 height 598
click at [52, 271] on span "Salão / Mesas" at bounding box center [46, 267] width 48 height 11
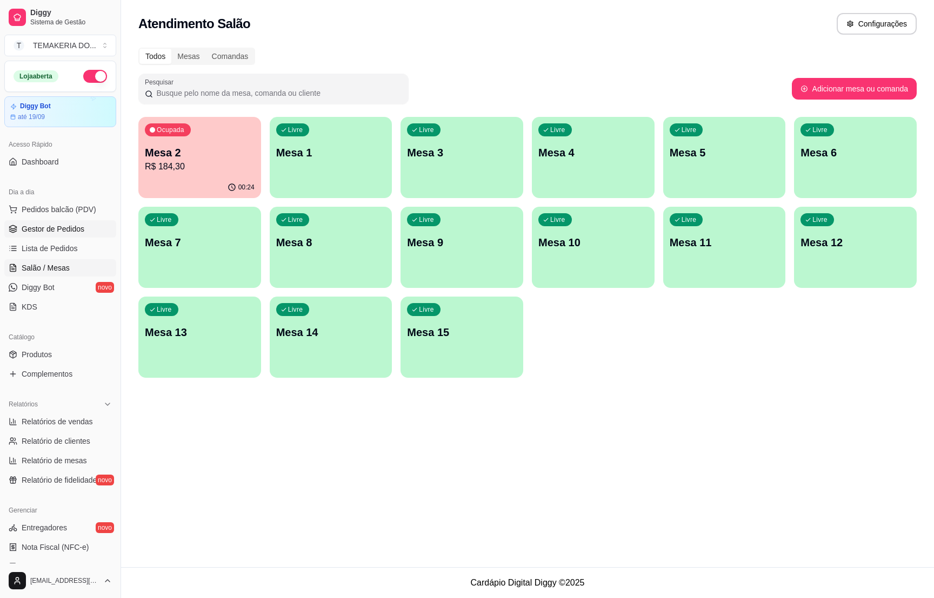
click at [61, 224] on span "Gestor de Pedidos" at bounding box center [53, 228] width 63 height 11
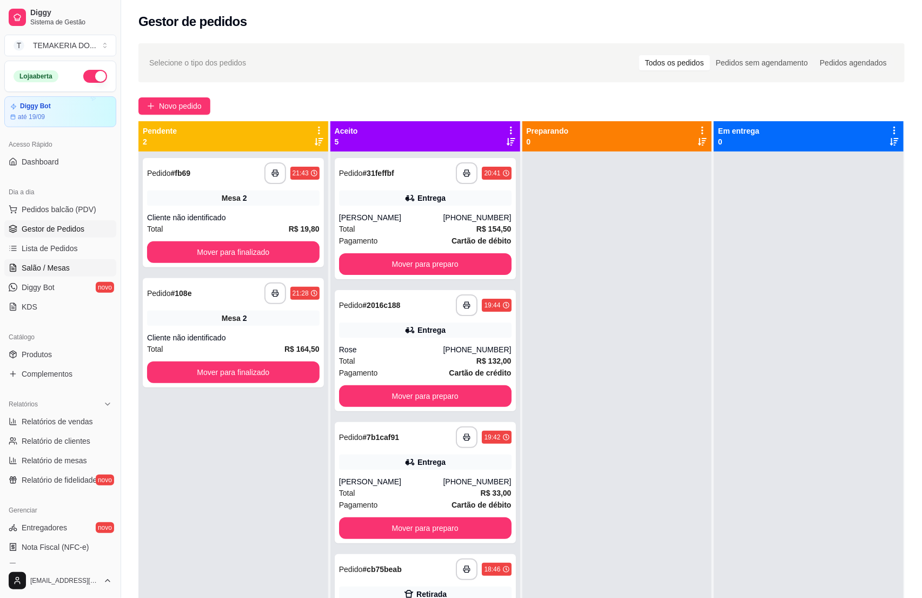
click at [35, 273] on span "Salão / Mesas" at bounding box center [46, 267] width 48 height 11
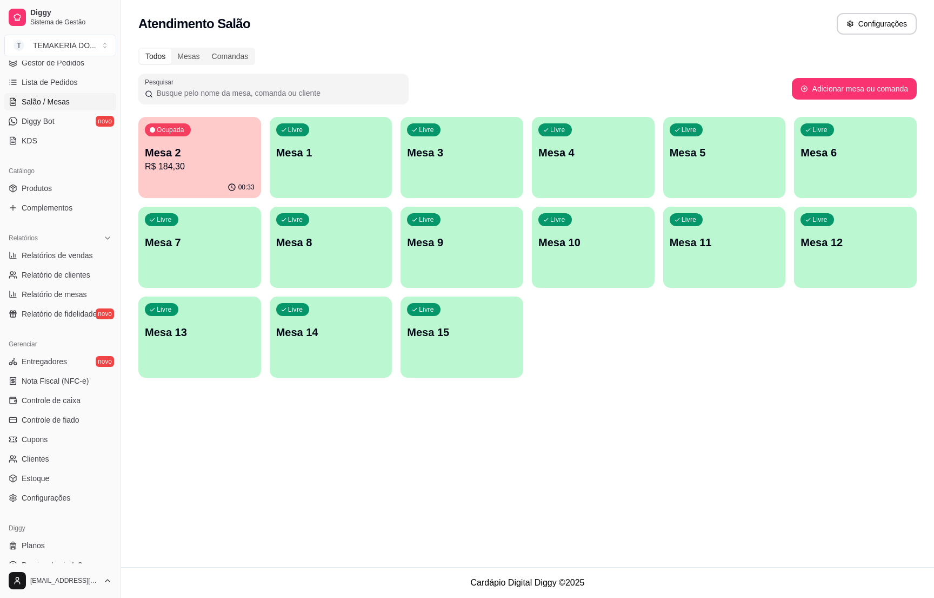
scroll to position [181, 0]
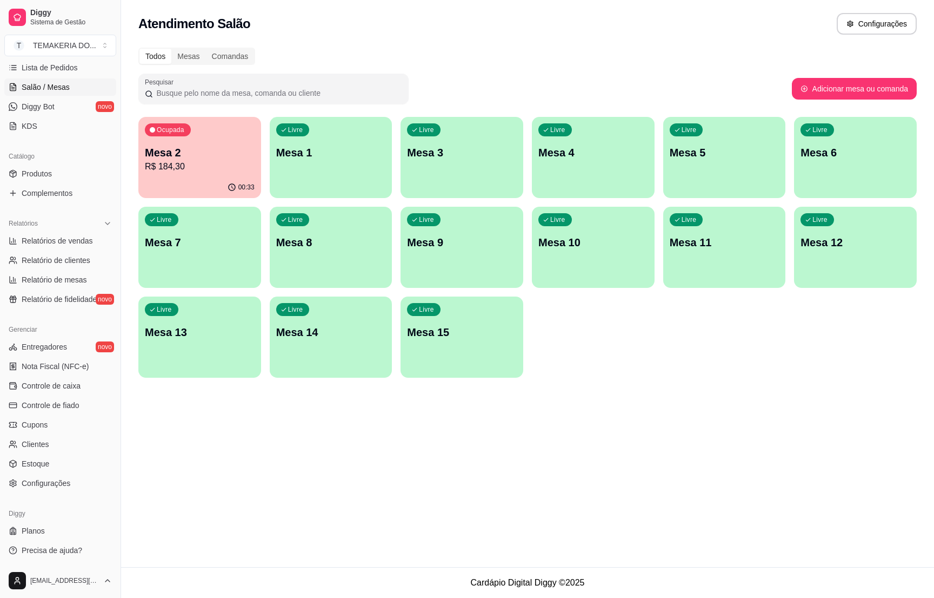
click at [203, 182] on div "00:33" at bounding box center [199, 187] width 123 height 21
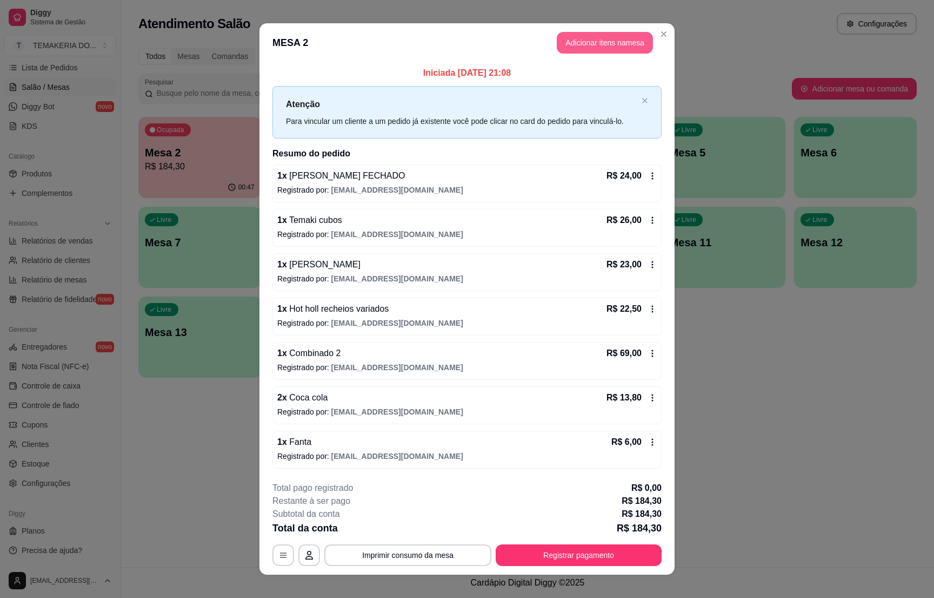
click at [572, 36] on button "Adicionar itens na mesa" at bounding box center [605, 43] width 96 height 22
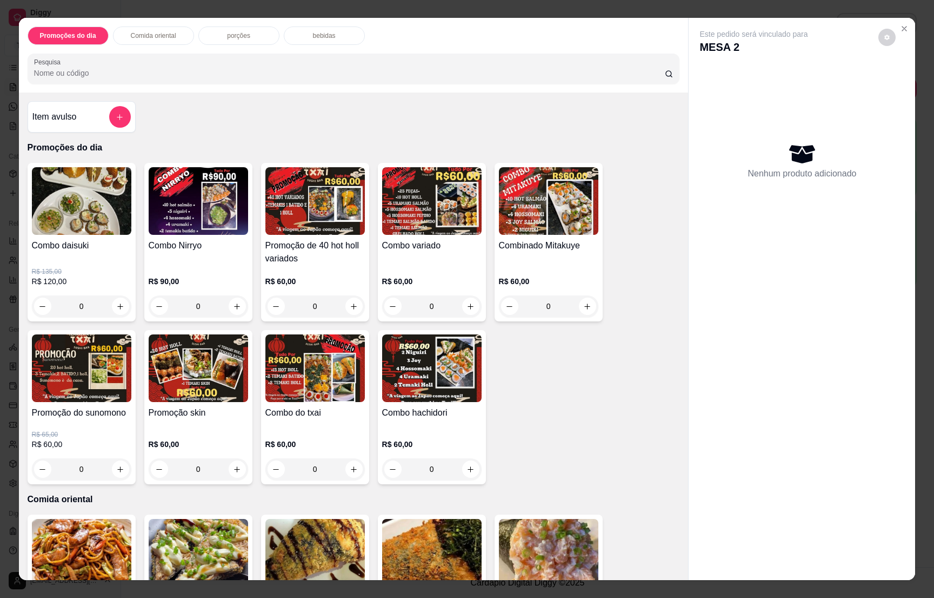
click at [322, 34] on p "bebidas" at bounding box center [324, 35] width 23 height 9
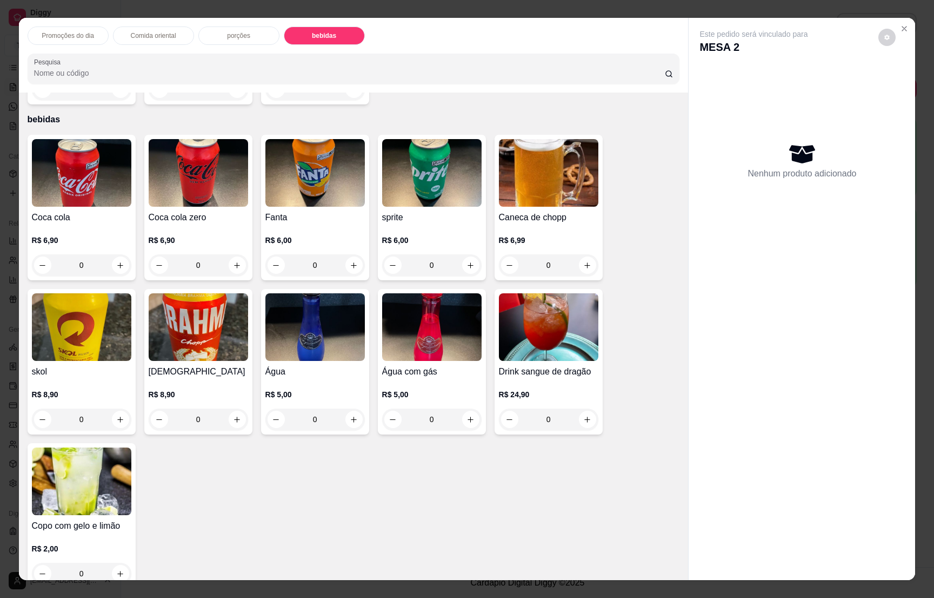
scroll to position [17, 0]
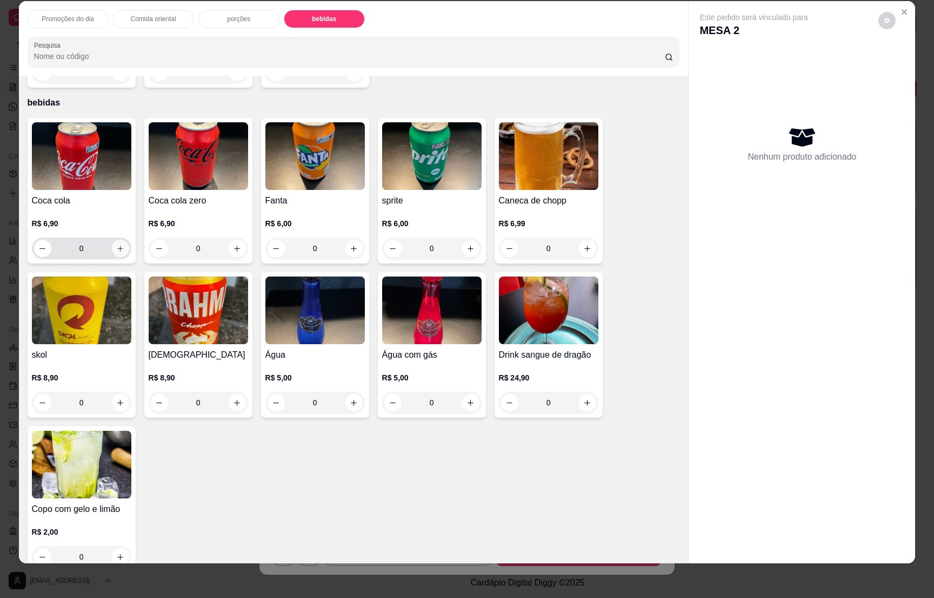
click at [116, 244] on icon "increase-product-quantity" at bounding box center [120, 248] width 8 height 8
type input "1"
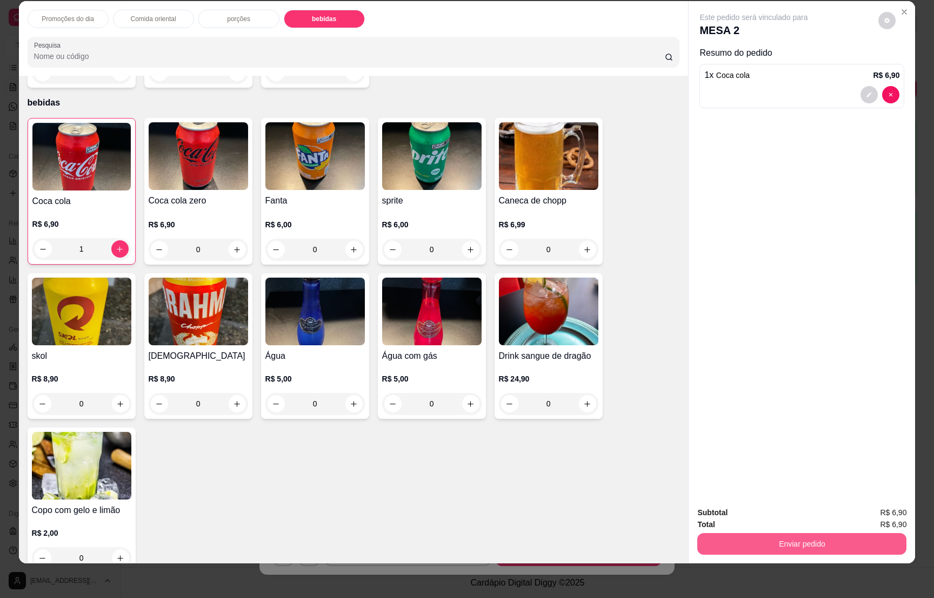
click at [832, 536] on button "Enviar pedido" at bounding box center [802, 544] width 209 height 22
click at [766, 512] on button "Não registrar e enviar pedido" at bounding box center [764, 517] width 112 height 21
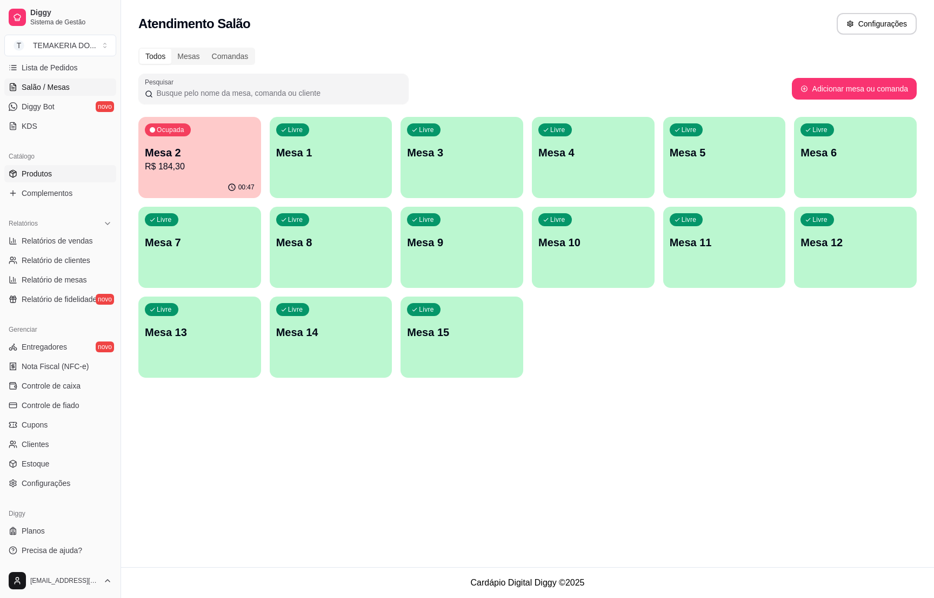
scroll to position [0, 0]
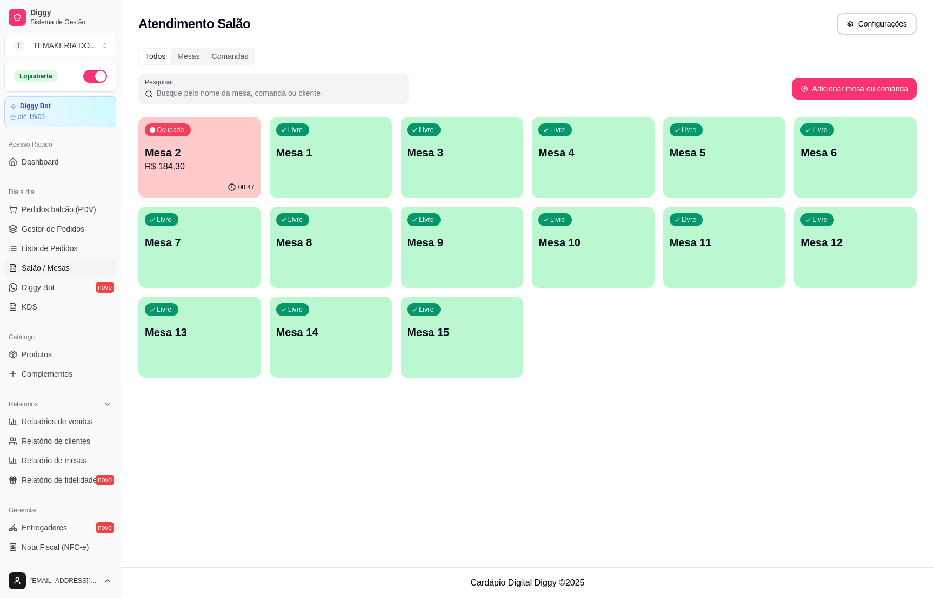
click at [83, 78] on button "button" at bounding box center [95, 76] width 24 height 13
click at [52, 246] on span "Lista de Pedidos" at bounding box center [50, 248] width 56 height 11
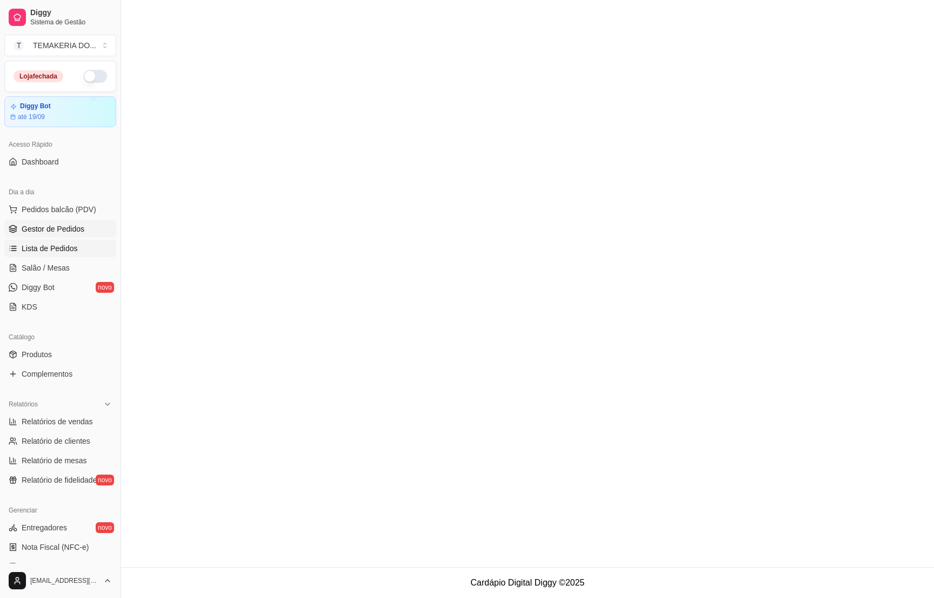
click at [57, 229] on span "Gestor de Pedidos" at bounding box center [53, 228] width 63 height 11
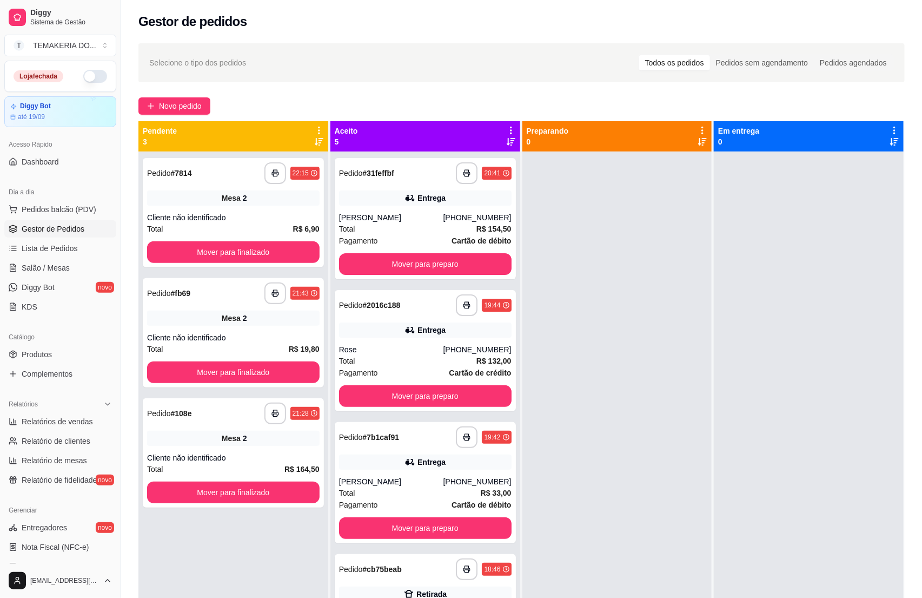
click at [65, 226] on span "Gestor de Pedidos" at bounding box center [53, 228] width 63 height 11
click at [61, 274] on link "Salão / Mesas" at bounding box center [60, 267] width 112 height 17
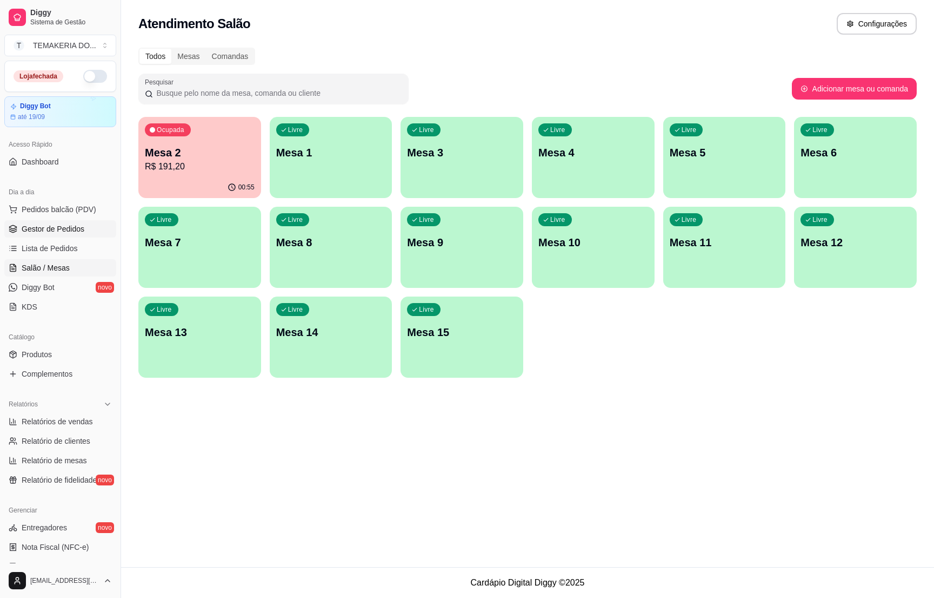
click at [36, 231] on span "Gestor de Pedidos" at bounding box center [53, 228] width 63 height 11
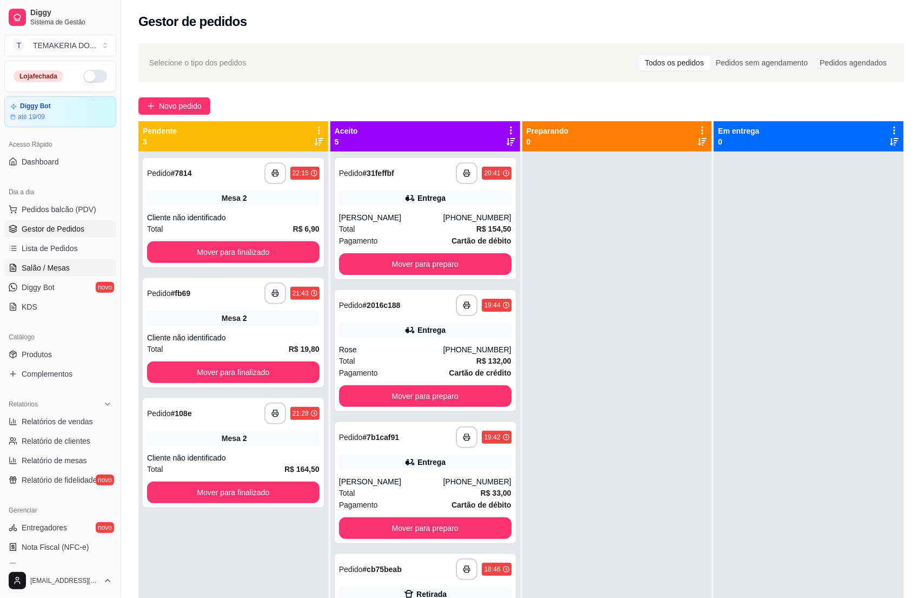
click at [39, 271] on span "Salão / Mesas" at bounding box center [46, 267] width 48 height 11
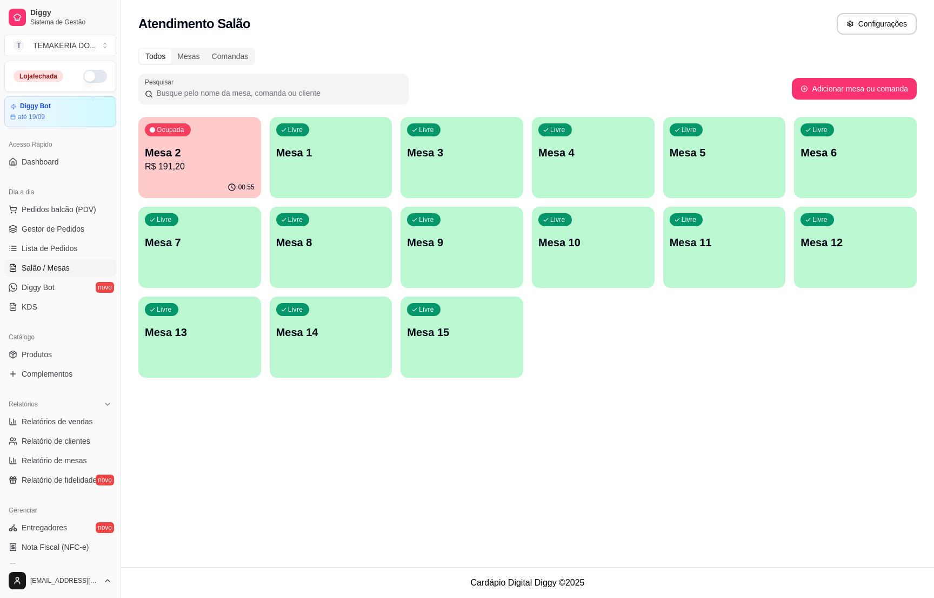
click at [211, 156] on p "Mesa 2" at bounding box center [200, 152] width 110 height 15
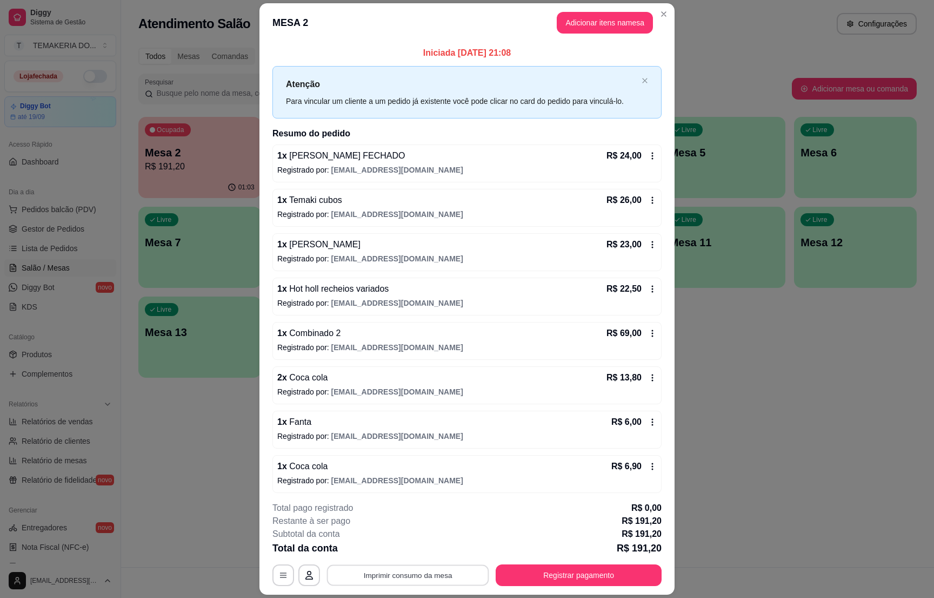
click at [400, 568] on button "Imprimir consumo da mesa" at bounding box center [408, 575] width 162 height 21
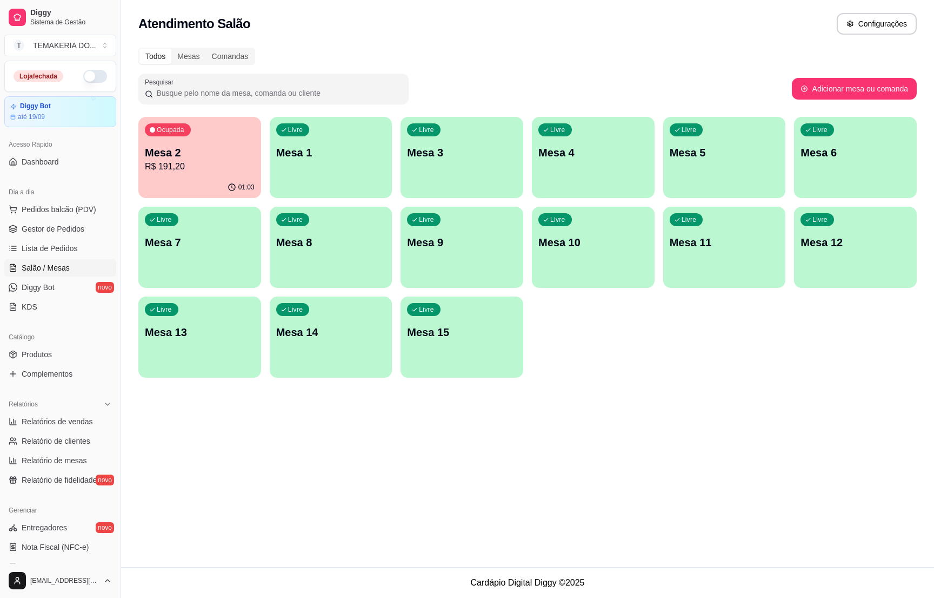
click at [176, 161] on p "R$ 191,20" at bounding box center [200, 166] width 110 height 13
click at [198, 183] on div "01:05" at bounding box center [199, 187] width 123 height 21
click at [157, 156] on p "Mesa 2" at bounding box center [200, 152] width 110 height 15
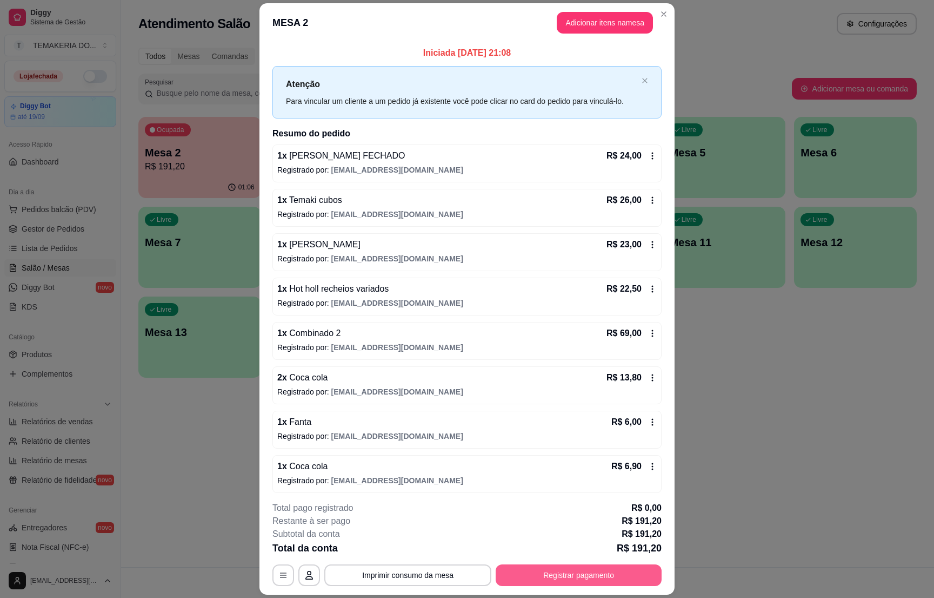
click at [545, 571] on button "Registrar pagamento" at bounding box center [579, 575] width 166 height 22
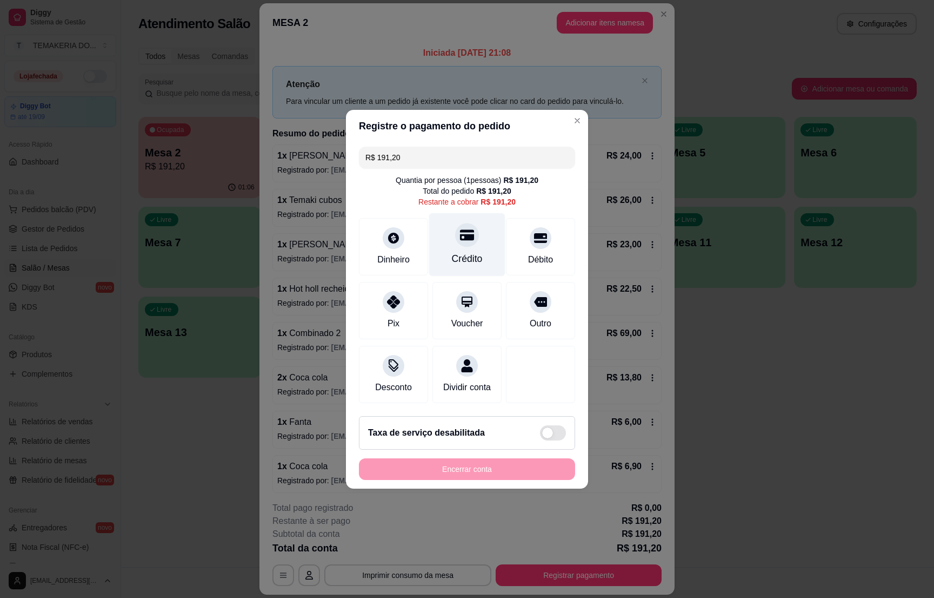
click at [459, 251] on div "Crédito" at bounding box center [467, 258] width 31 height 14
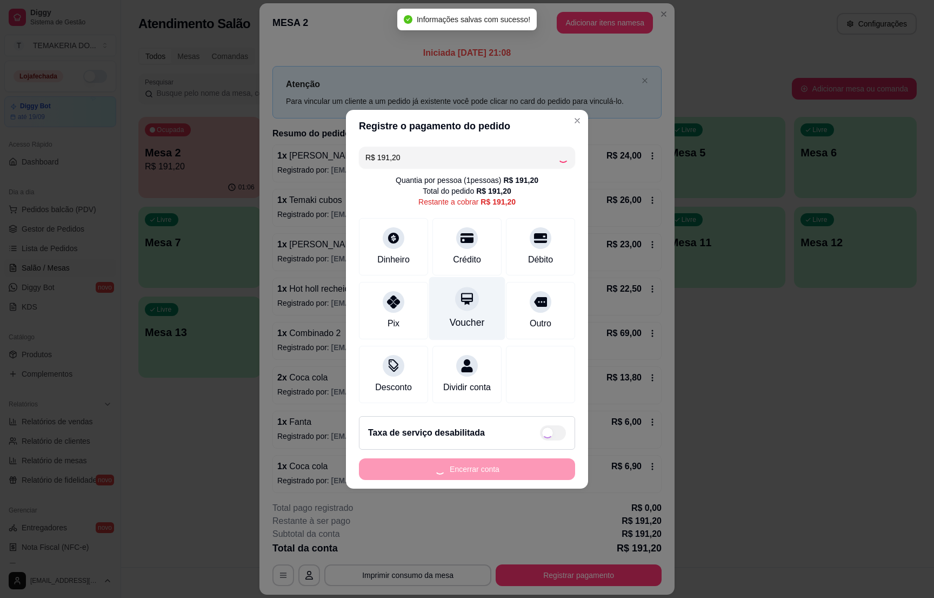
type input "R$ 0,00"
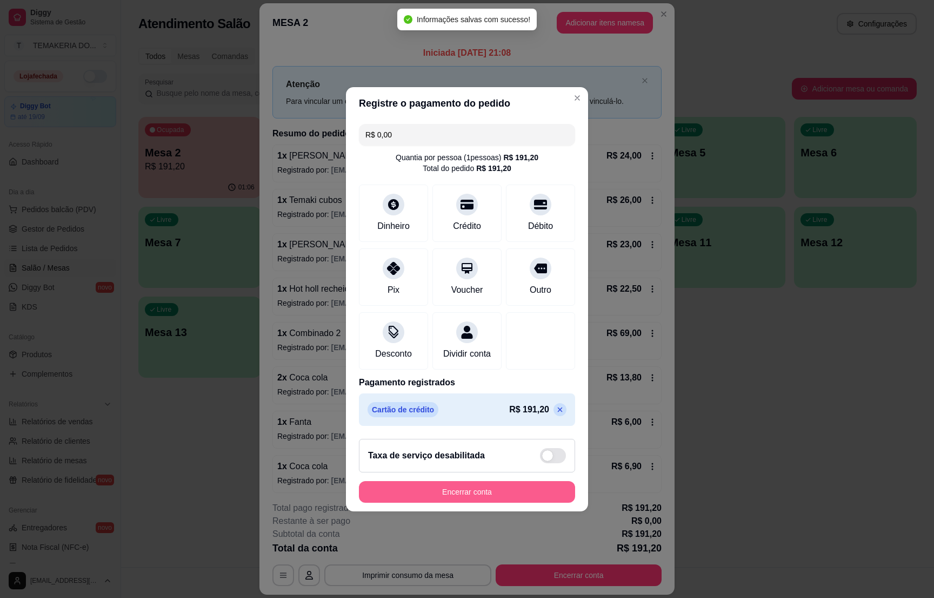
click at [463, 502] on button "Encerrar conta" at bounding box center [467, 492] width 216 height 22
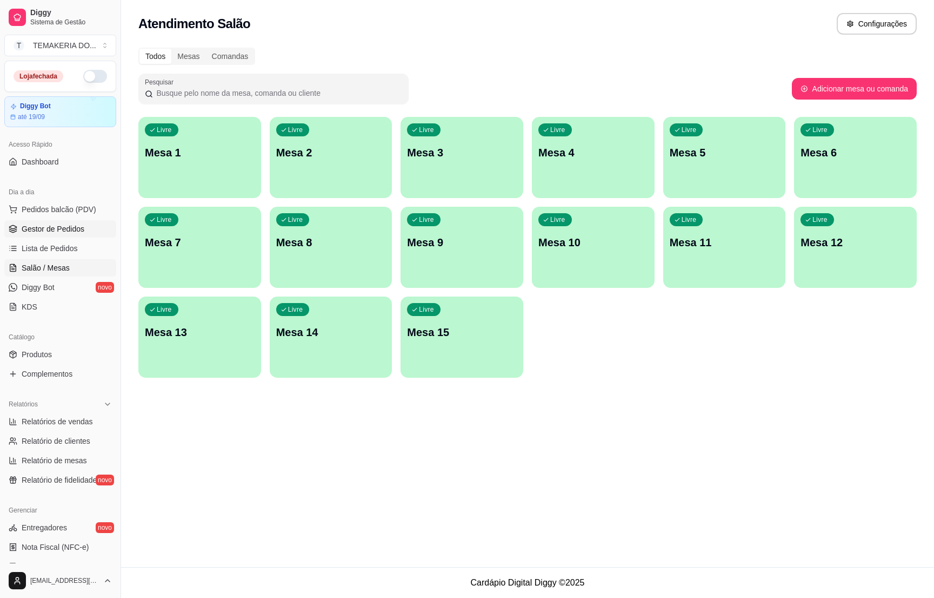
click at [64, 226] on span "Gestor de Pedidos" at bounding box center [53, 228] width 63 height 11
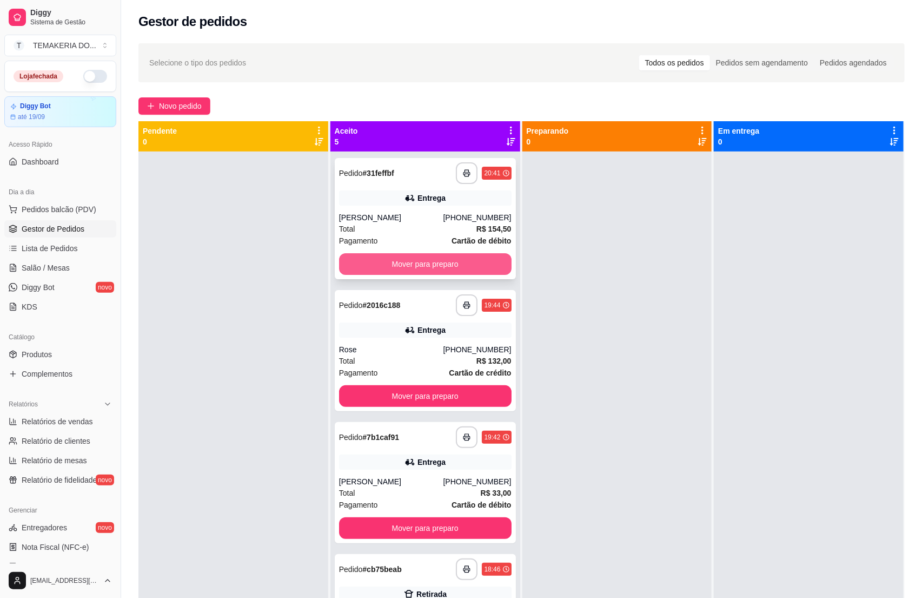
click at [365, 260] on button "Mover para preparo" at bounding box center [425, 264] width 173 height 22
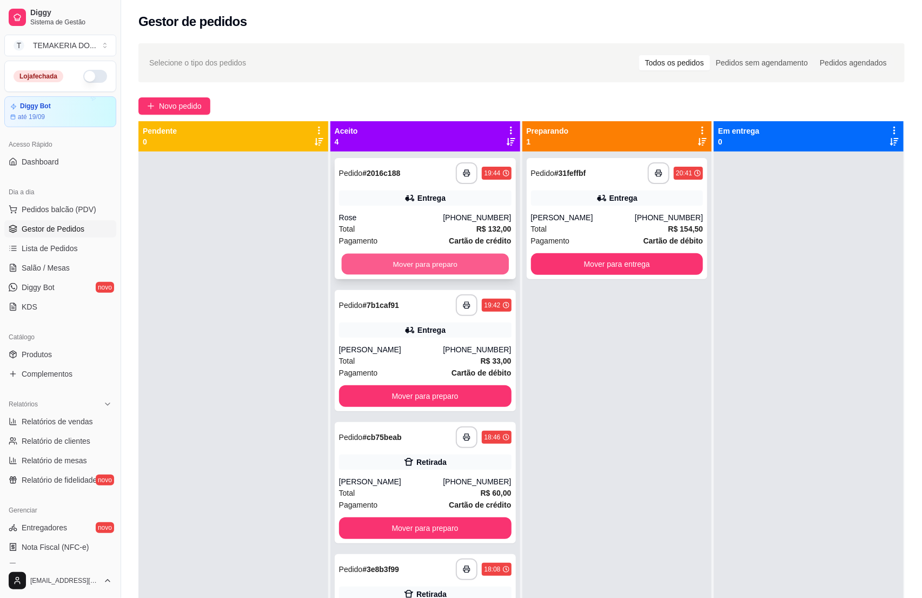
click at [401, 268] on button "Mover para preparo" at bounding box center [425, 264] width 167 height 21
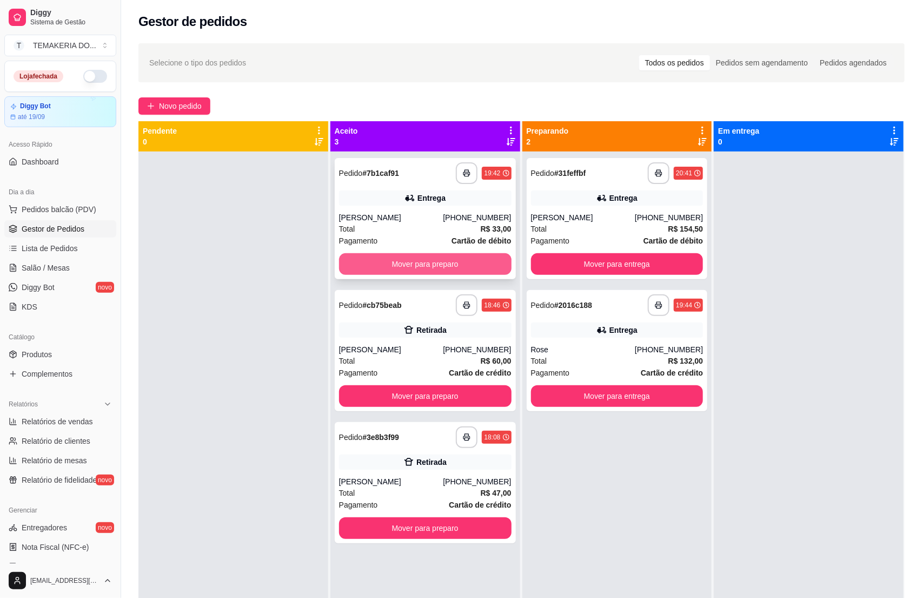
click at [422, 268] on button "Mover para preparo" at bounding box center [425, 264] width 173 height 22
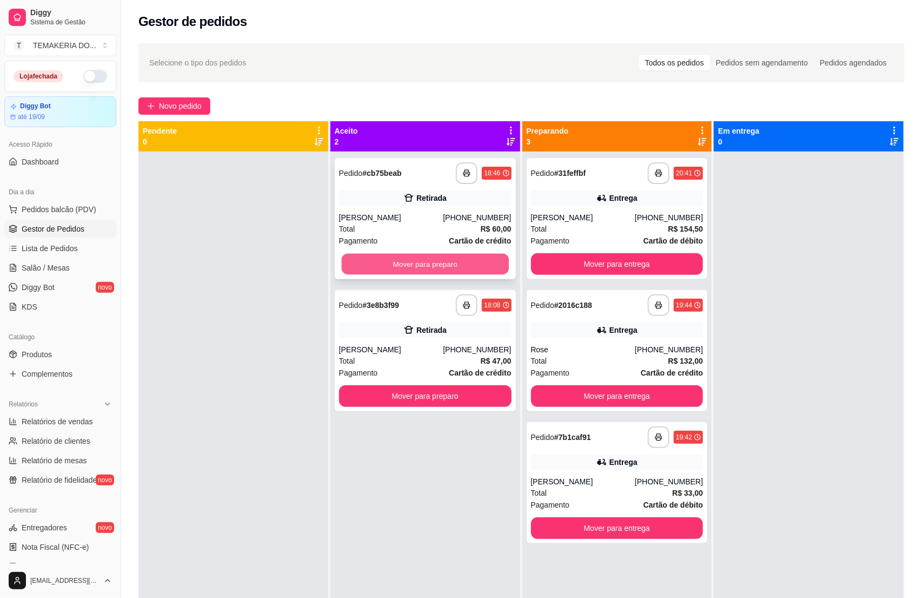
click at [445, 266] on button "Mover para preparo" at bounding box center [425, 264] width 167 height 21
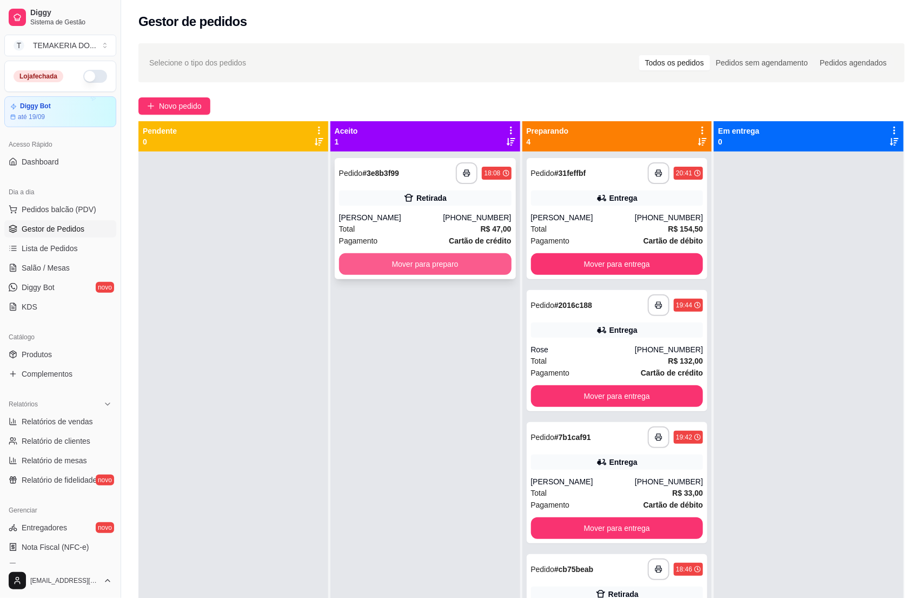
click at [459, 260] on button "Mover para preparo" at bounding box center [425, 264] width 173 height 22
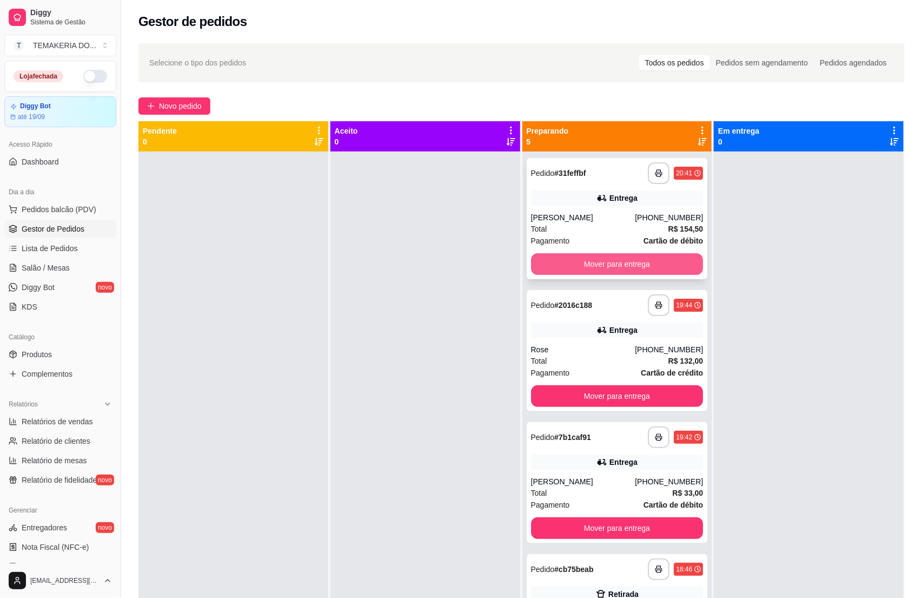
click at [552, 255] on button "Mover para entrega" at bounding box center [617, 264] width 173 height 22
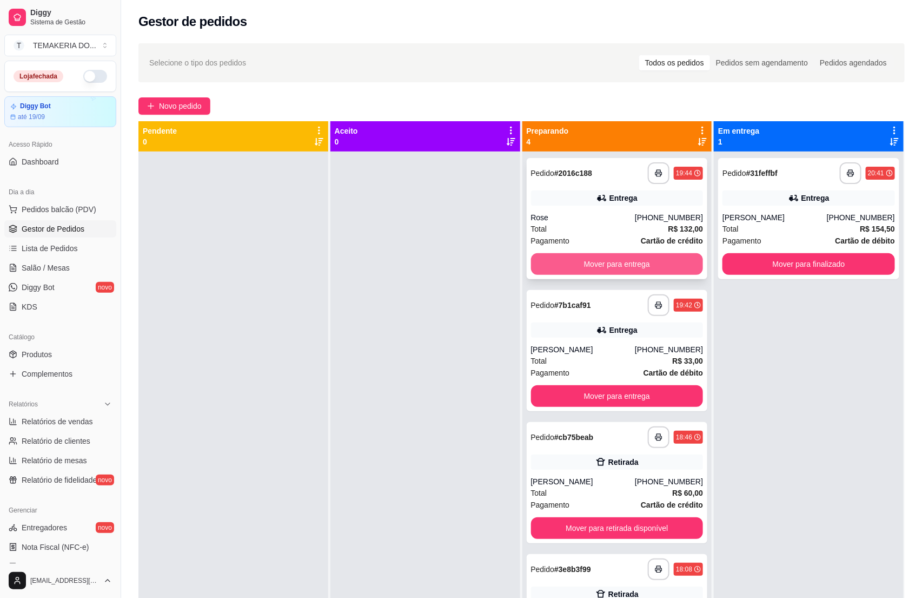
click at [602, 264] on button "Mover para entrega" at bounding box center [617, 264] width 173 height 22
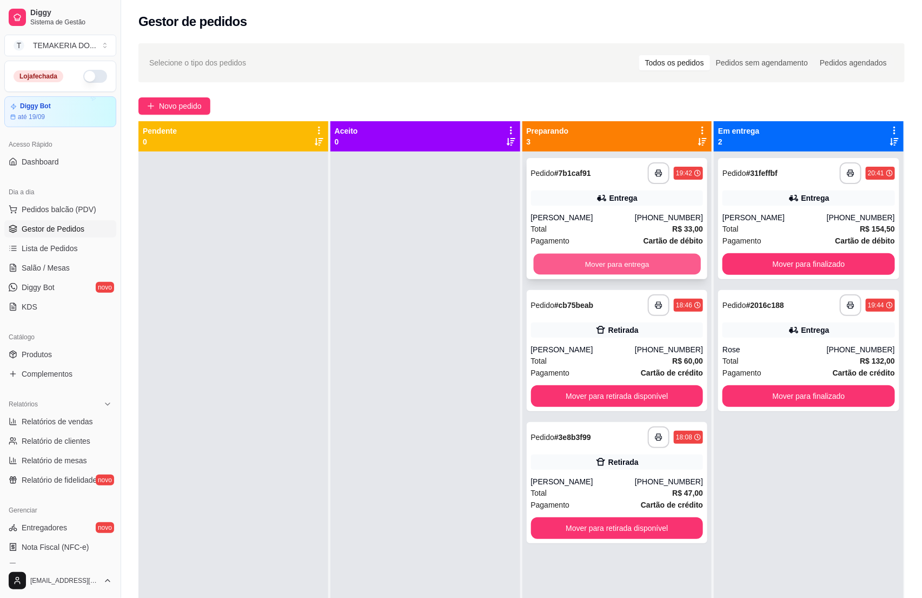
click at [625, 268] on button "Mover para entrega" at bounding box center [616, 264] width 167 height 21
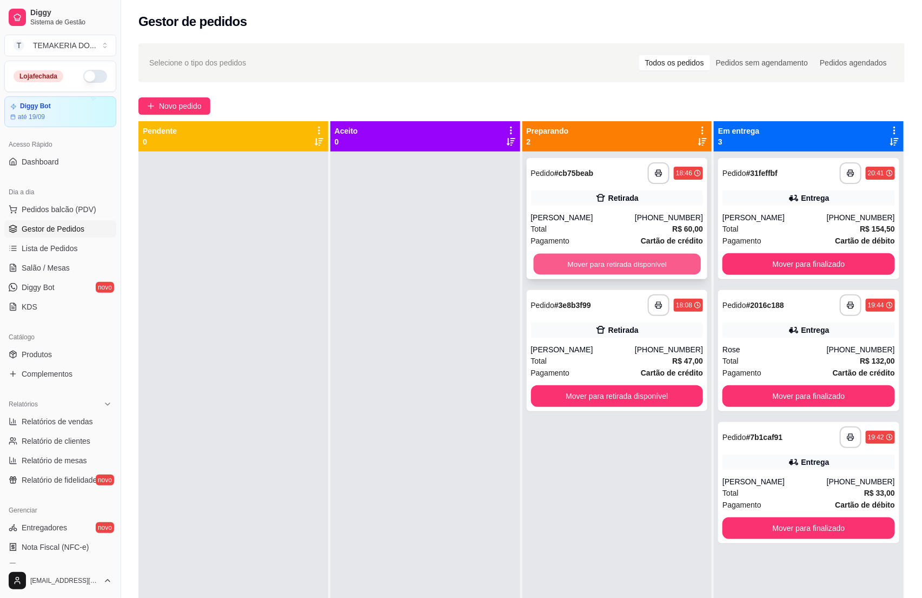
click at [612, 269] on button "Mover para retirada disponível" at bounding box center [616, 264] width 167 height 21
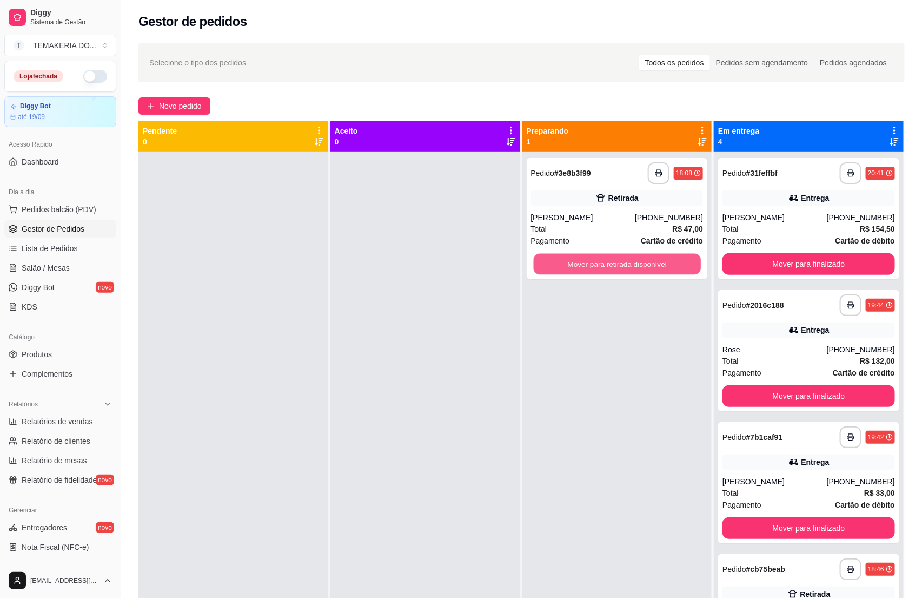
click at [603, 264] on button "Mover para retirada disponível" at bounding box center [616, 264] width 167 height 21
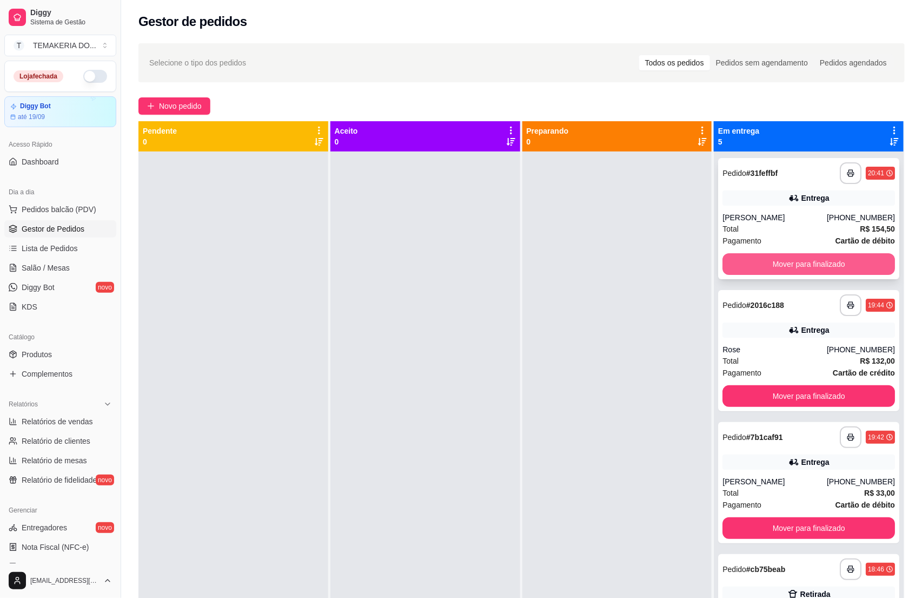
click at [735, 264] on button "Mover para finalizado" at bounding box center [808, 264] width 173 height 22
click at [762, 265] on button "Mover para finalizado" at bounding box center [808, 264] width 167 height 21
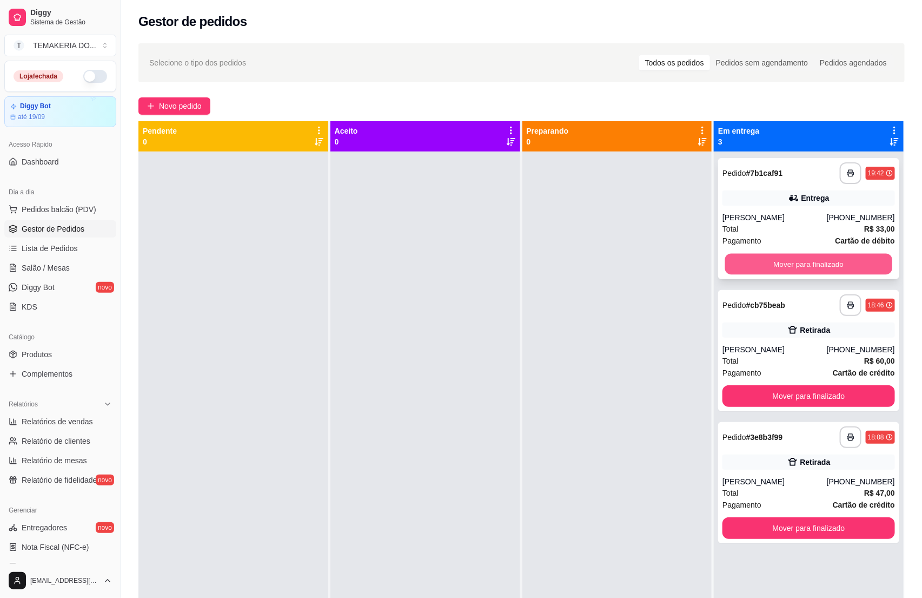
click at [779, 268] on button "Mover para finalizado" at bounding box center [808, 264] width 167 height 21
click at [773, 268] on div "Mover para finalizado" at bounding box center [808, 264] width 173 height 22
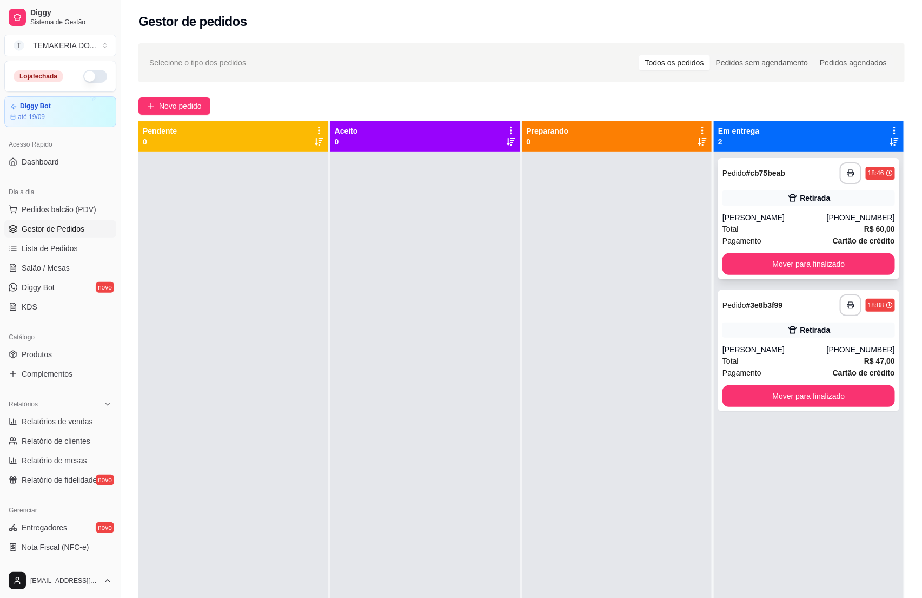
click at [743, 275] on div "**********" at bounding box center [808, 218] width 181 height 121
click at [740, 263] on button "Mover para finalizado" at bounding box center [808, 264] width 167 height 21
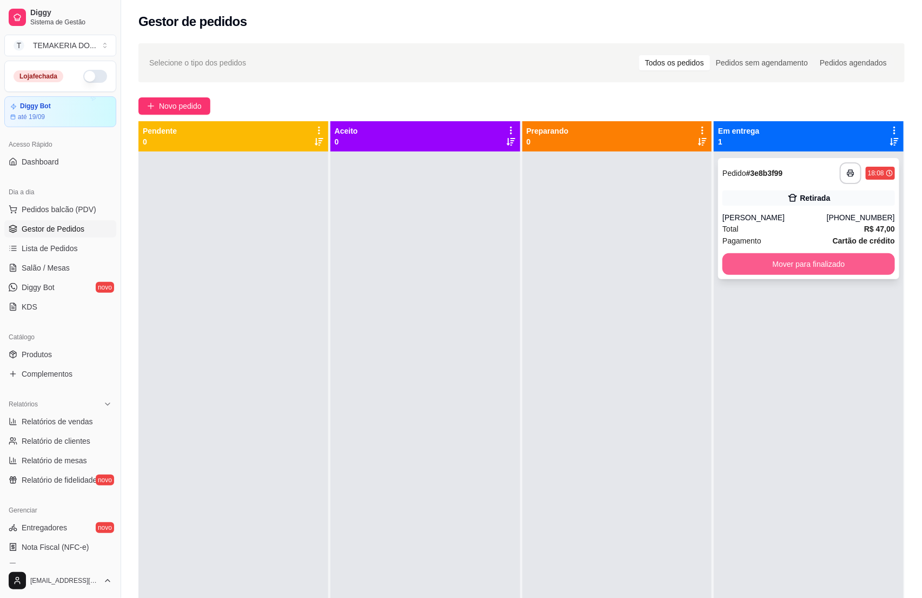
click at [748, 262] on button "Mover para finalizado" at bounding box center [808, 264] width 173 height 22
